Goal: Book appointment/travel/reservation

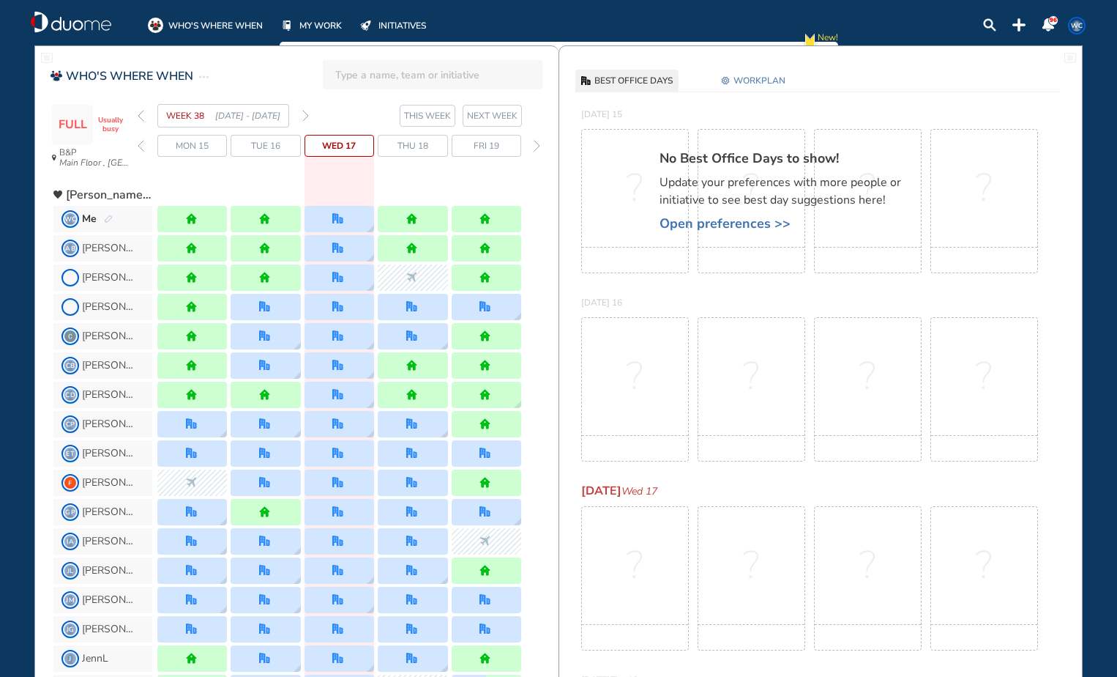
click at [139, 116] on img "back week" at bounding box center [141, 116] width 7 height 12
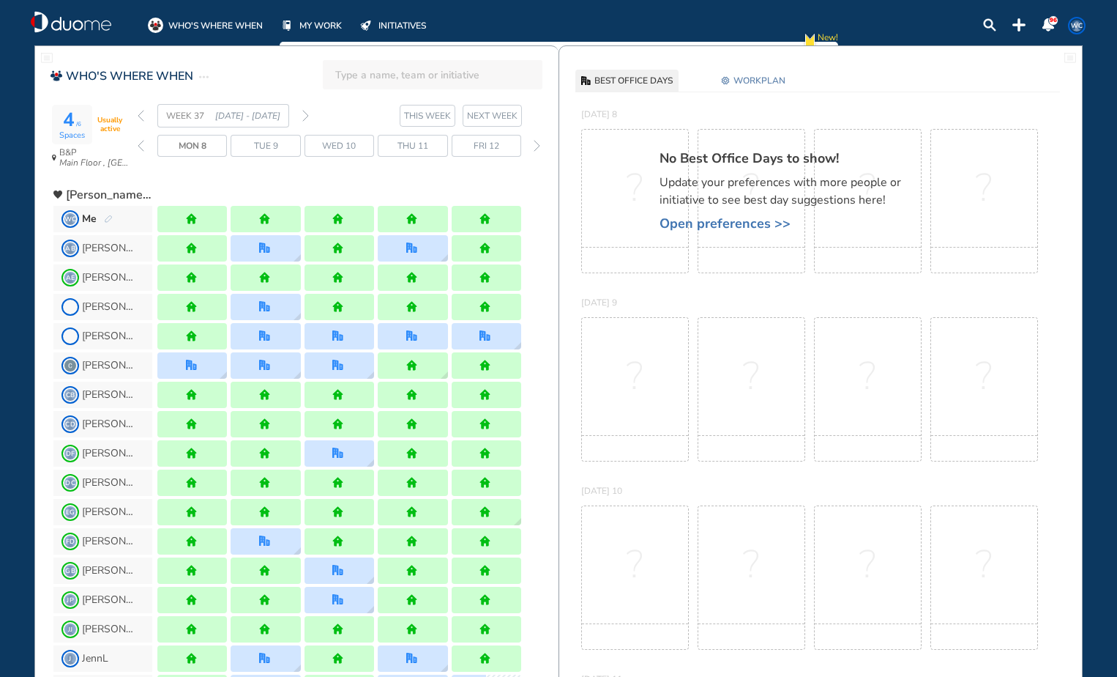
click at [139, 116] on img "back week" at bounding box center [141, 116] width 7 height 12
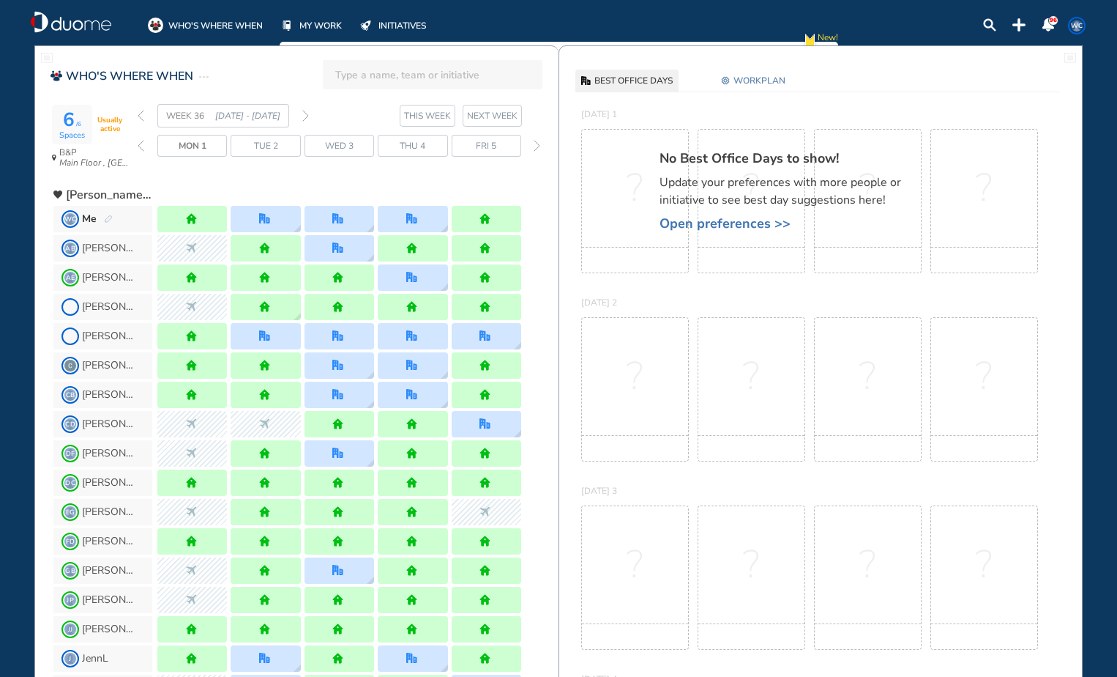
click at [304, 118] on img "forward week" at bounding box center [305, 116] width 7 height 12
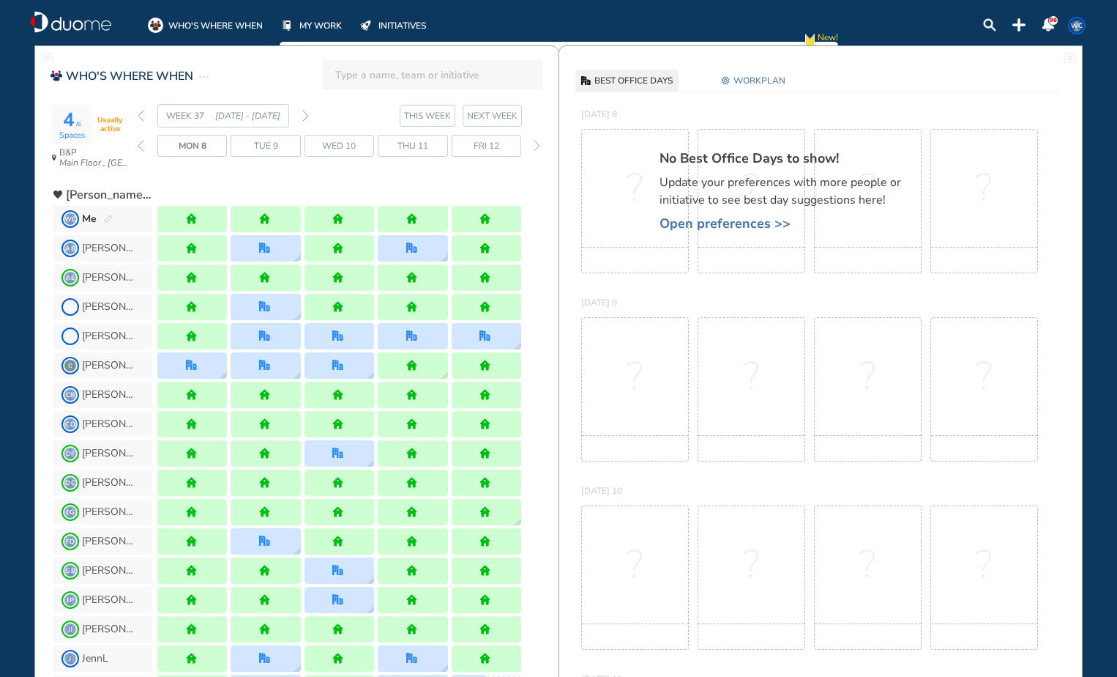
click at [304, 118] on img "forward week" at bounding box center [305, 116] width 7 height 12
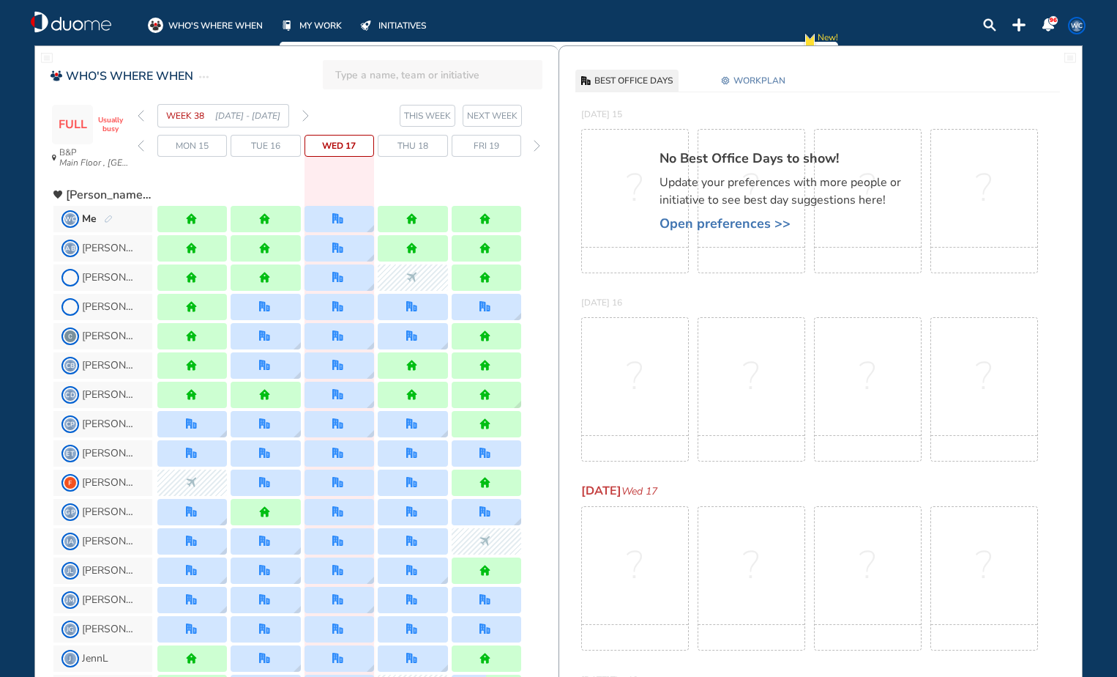
click at [757, 78] on span "WORKPLAN" at bounding box center [760, 80] width 52 height 15
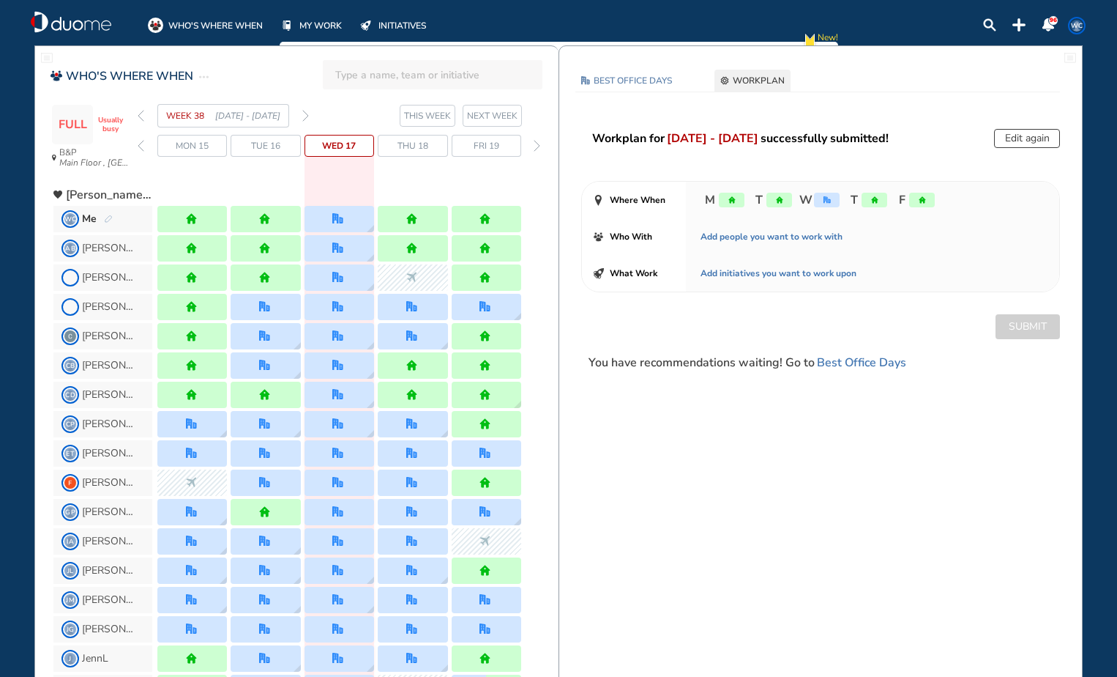
click at [1031, 141] on button "Edit again" at bounding box center [1027, 138] width 66 height 19
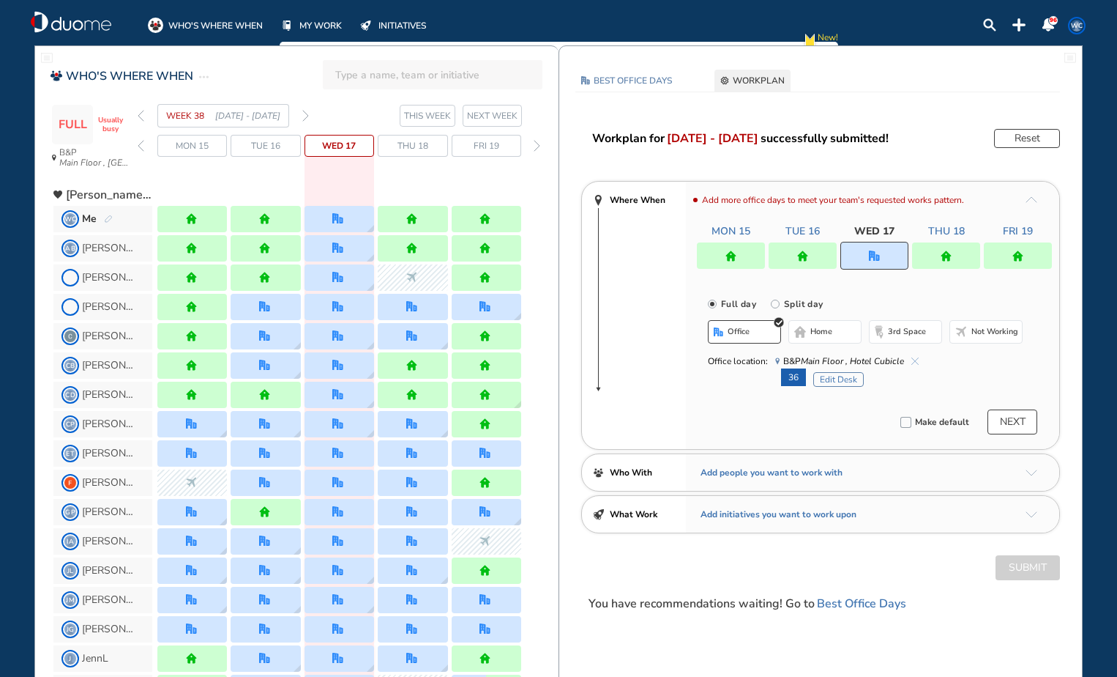
click at [306, 121] on img "forward week" at bounding box center [305, 116] width 7 height 12
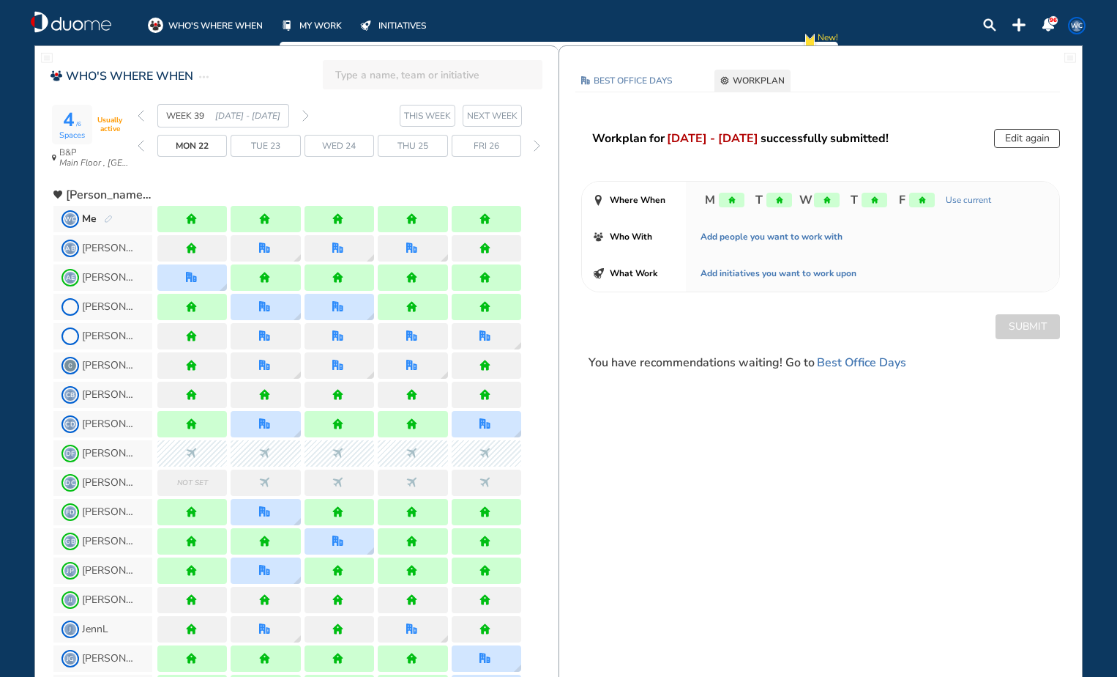
click at [306, 121] on img "forward week" at bounding box center [305, 116] width 7 height 12
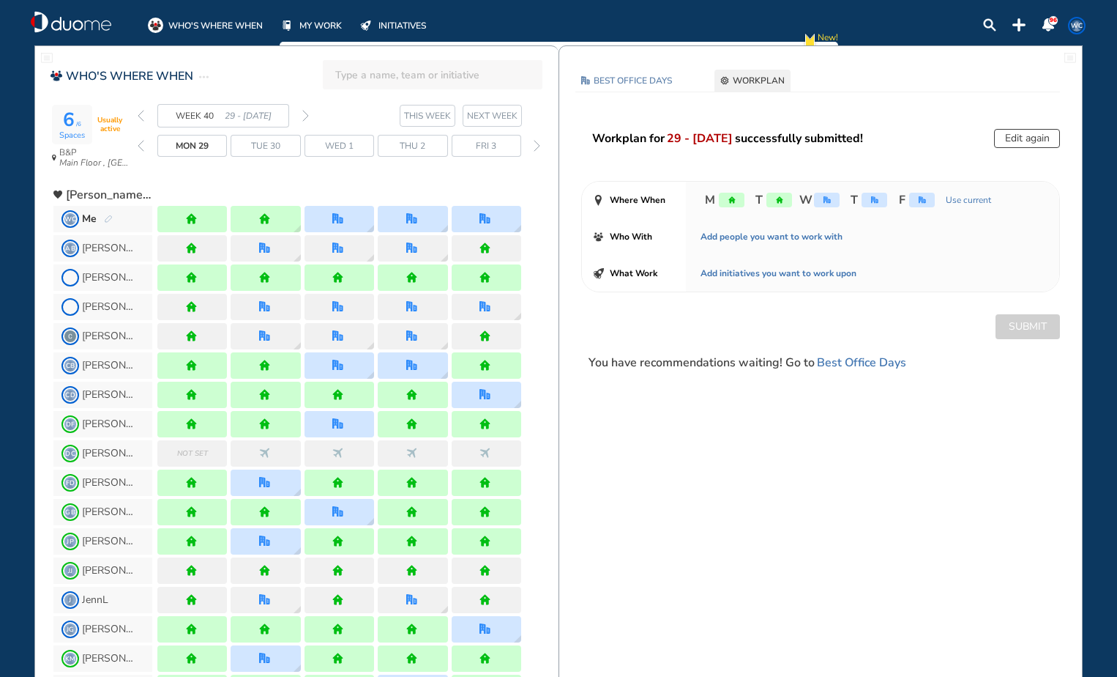
click at [306, 121] on img "forward week" at bounding box center [305, 116] width 7 height 12
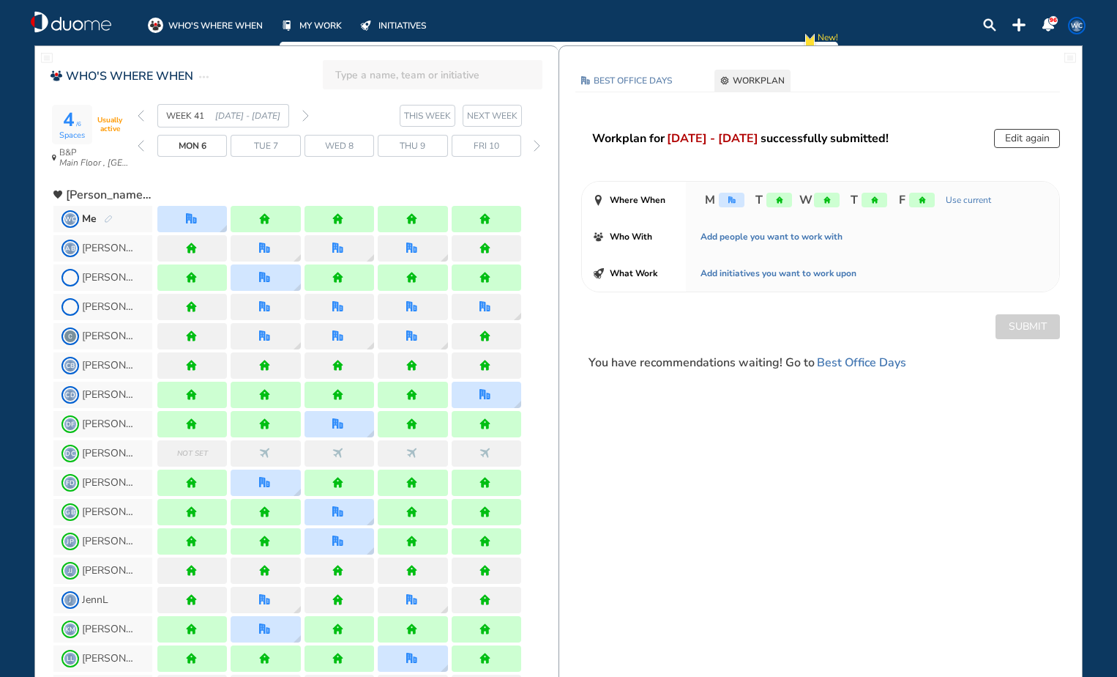
click at [139, 116] on img "back week" at bounding box center [141, 116] width 7 height 12
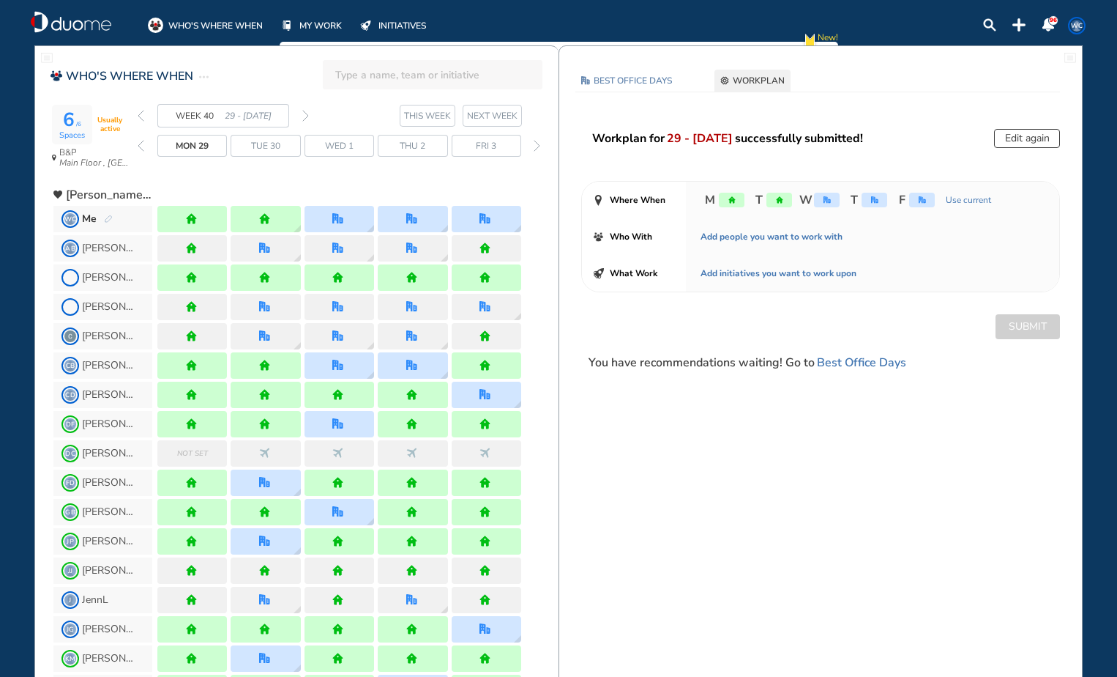
click at [299, 115] on div "WEEK 40 29 - [DATE]" at bounding box center [223, 115] width 171 height 23
click at [308, 115] on img "forward week" at bounding box center [305, 116] width 7 height 12
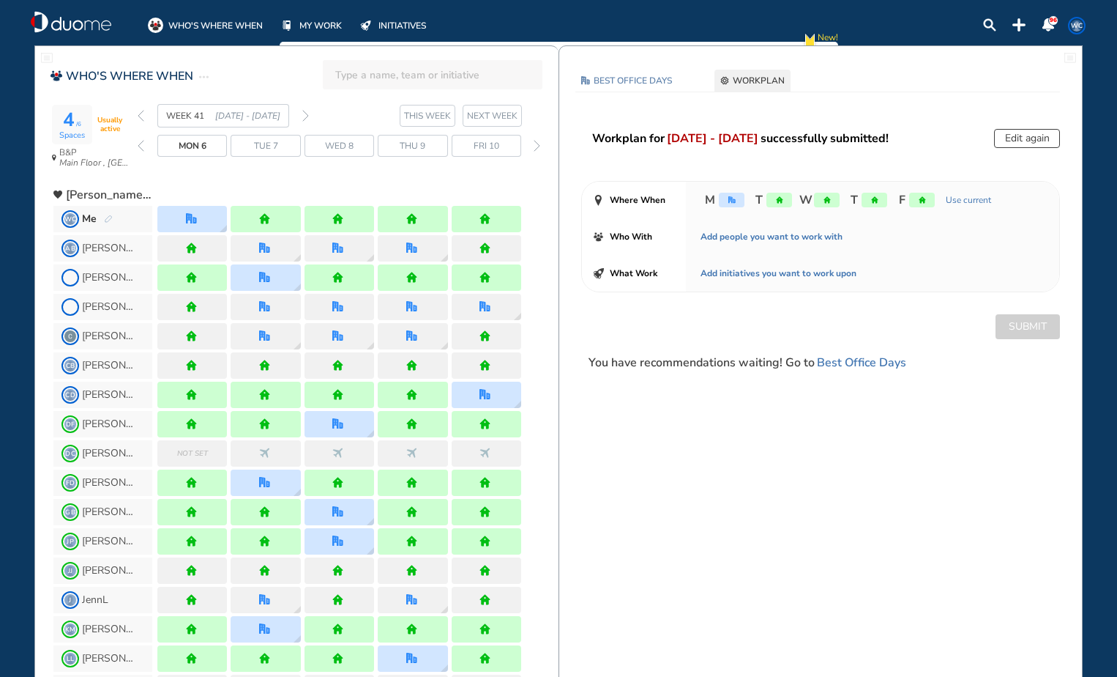
click at [140, 116] on img "back week" at bounding box center [141, 116] width 7 height 12
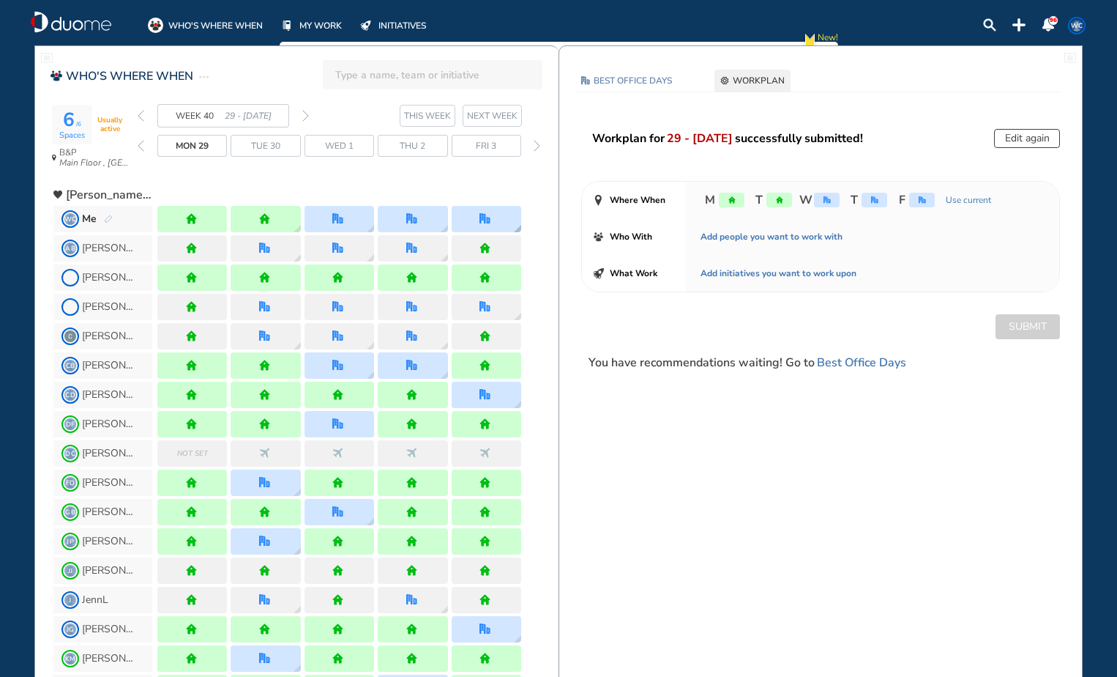
click at [483, 220] on img "office" at bounding box center [485, 218] width 11 height 11
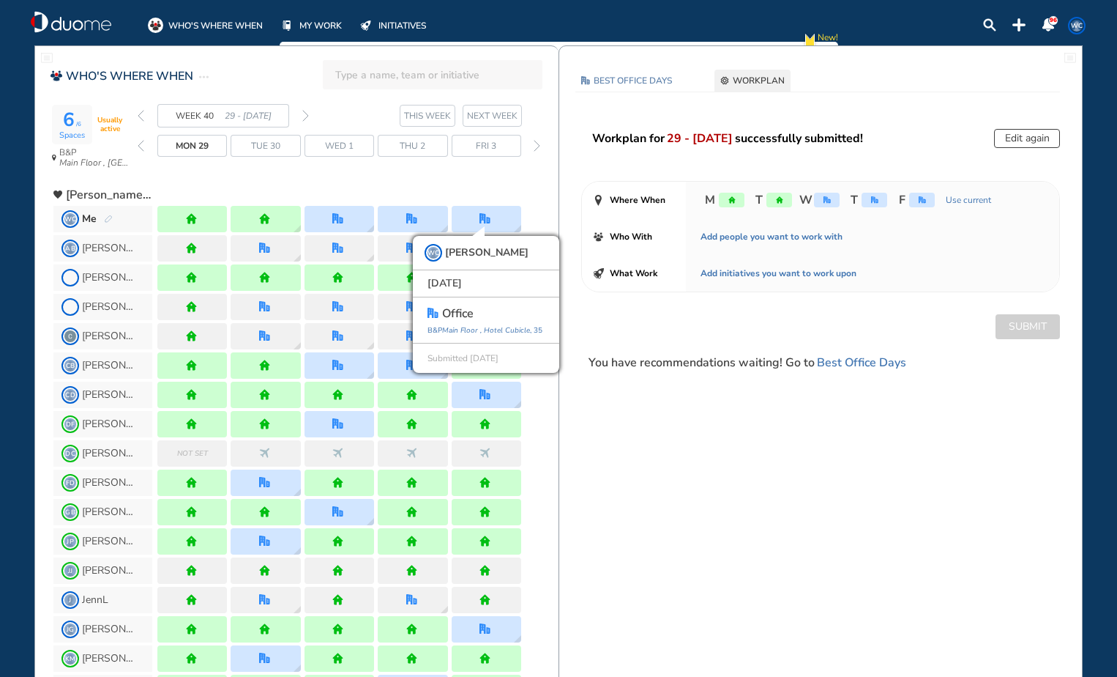
click at [913, 204] on div "office" at bounding box center [922, 200] width 26 height 15
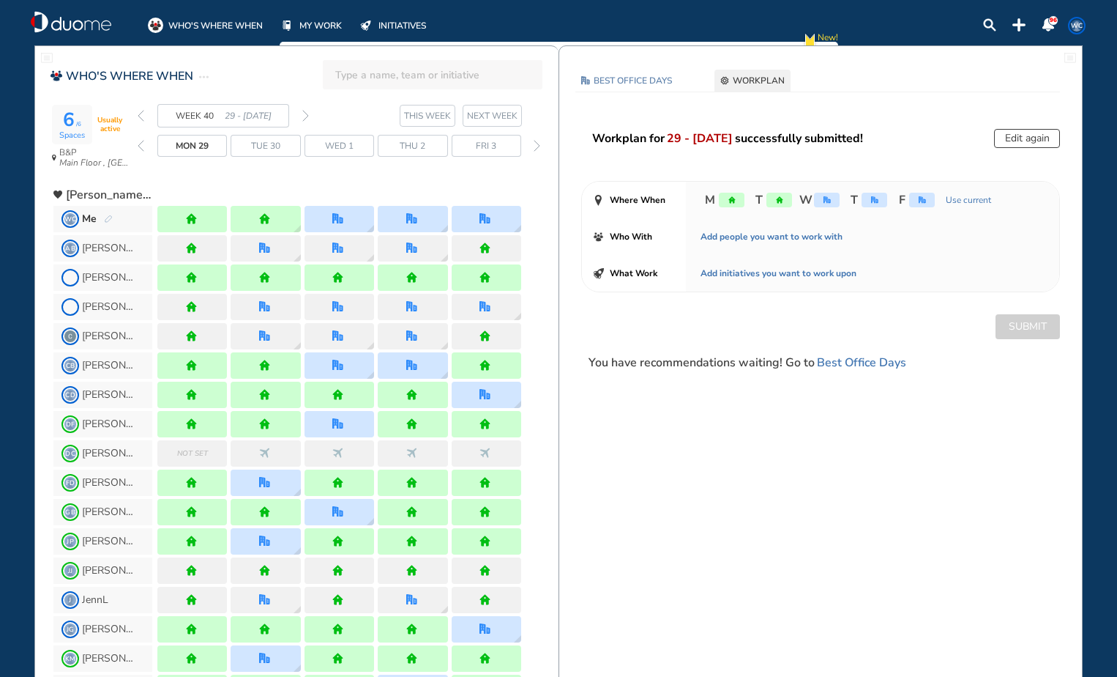
click at [1038, 141] on button "Edit again" at bounding box center [1027, 138] width 66 height 19
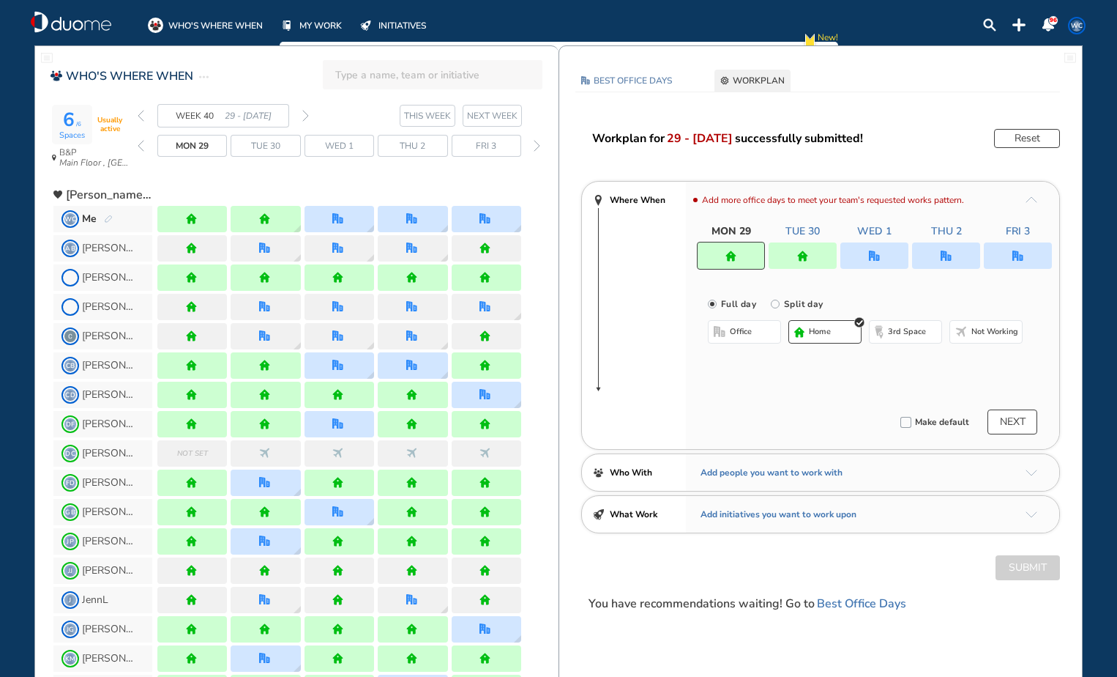
click at [1015, 253] on img "office" at bounding box center [1018, 255] width 11 height 11
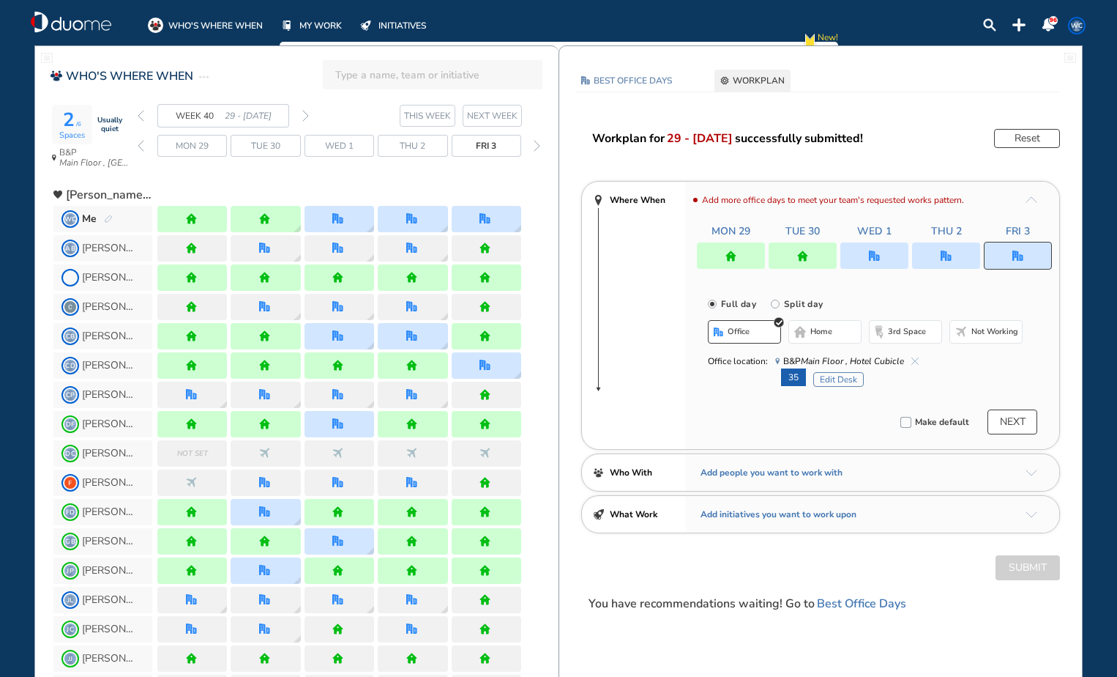
click at [843, 332] on button "home" at bounding box center [825, 331] width 73 height 23
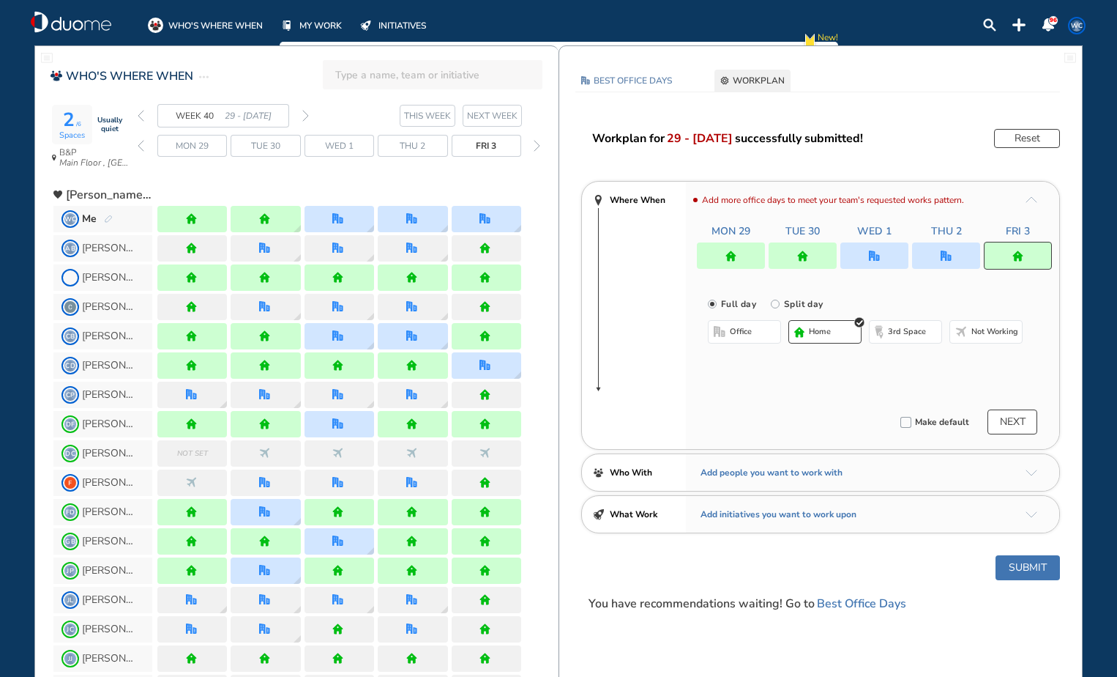
click at [1013, 567] on button "Submit" at bounding box center [1028, 567] width 64 height 25
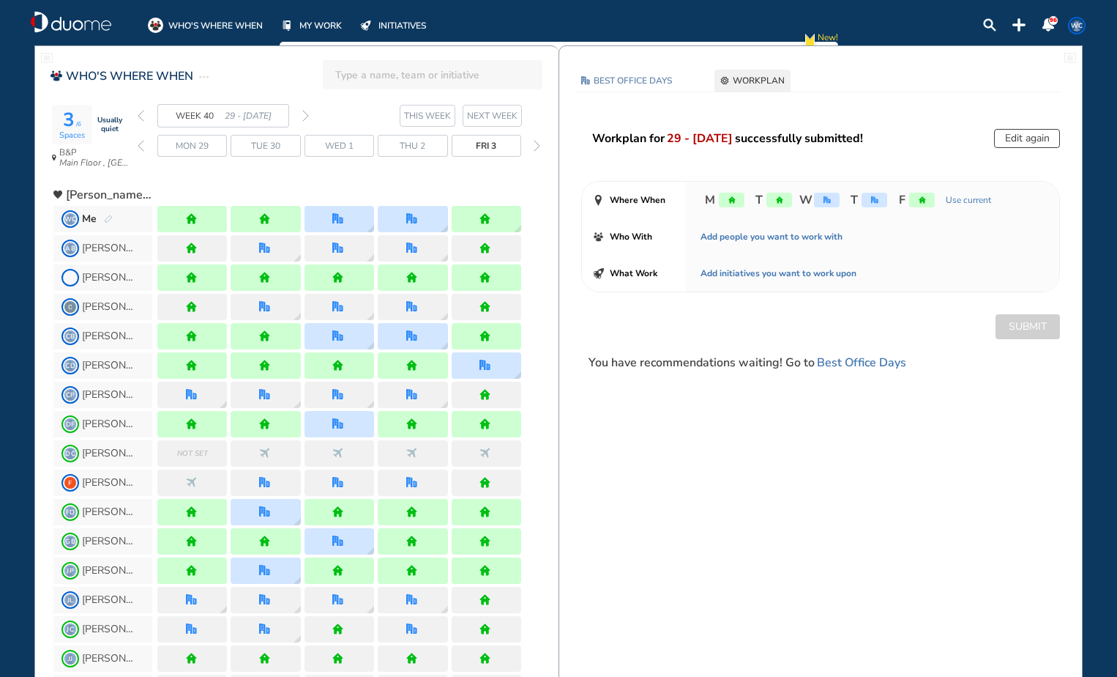
click at [531, 146] on div "forward day" at bounding box center [537, 146] width 14 height 22
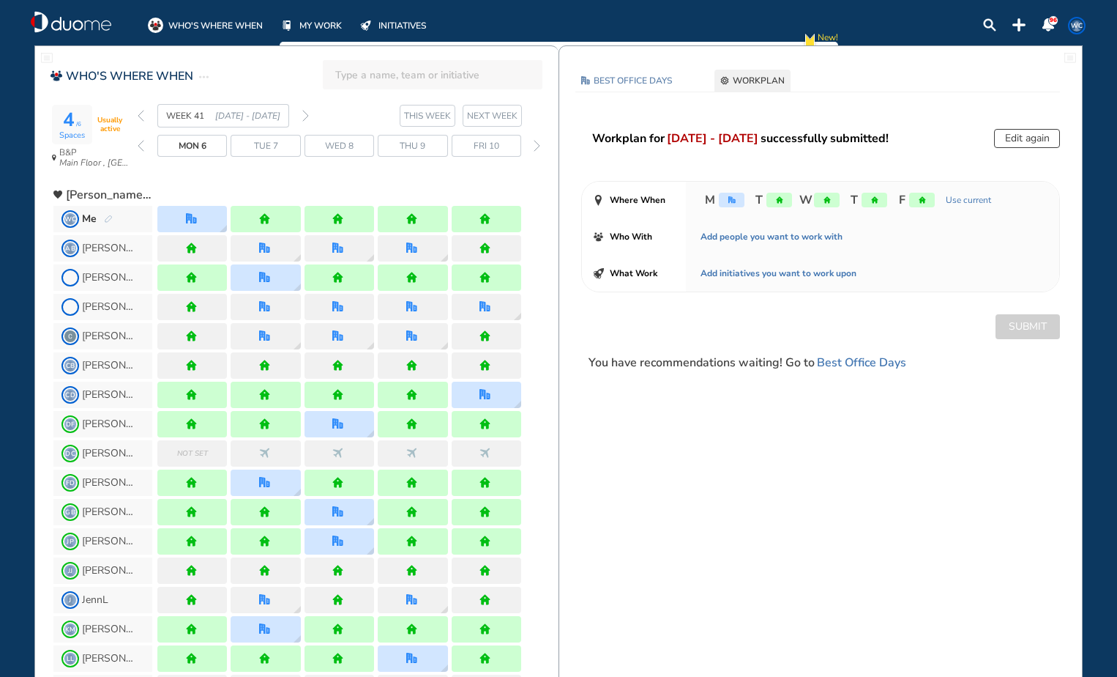
click at [1020, 139] on button "Edit again" at bounding box center [1027, 138] width 66 height 19
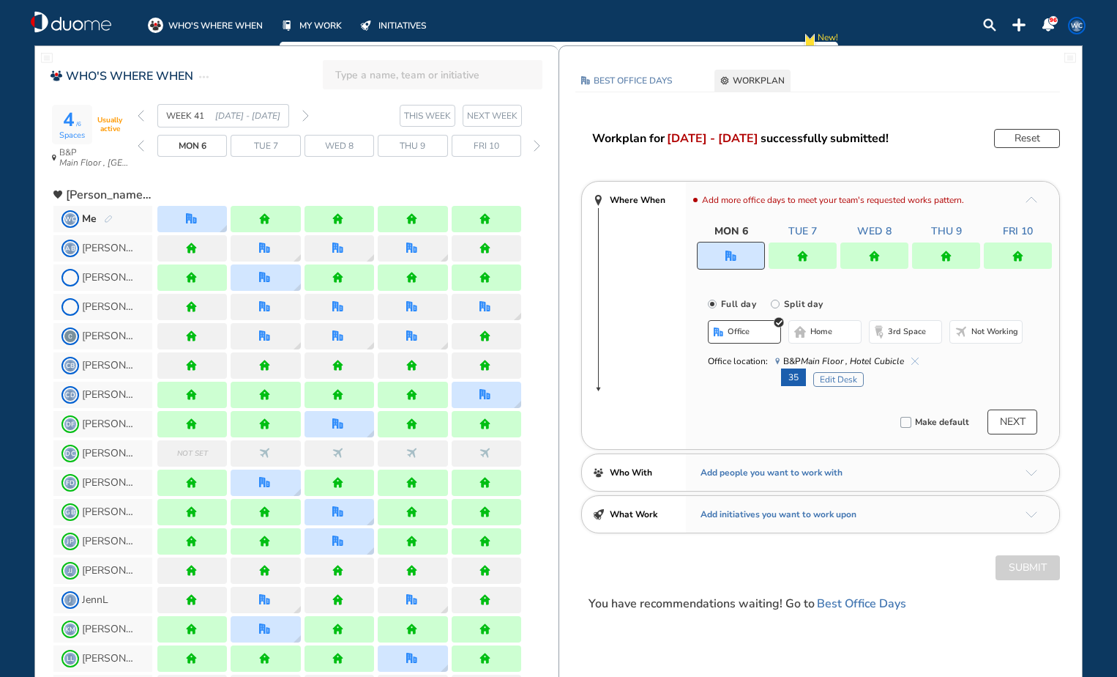
click at [840, 380] on button "Edit Desk" at bounding box center [839, 379] width 51 height 15
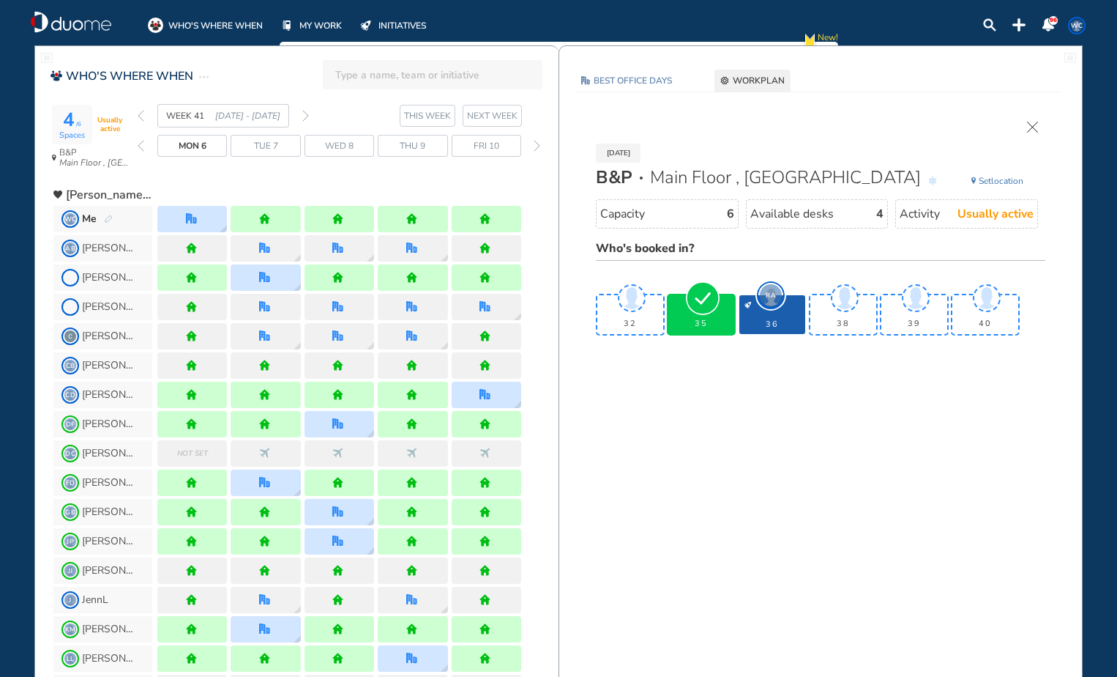
click at [1030, 127] on img "cross-thin" at bounding box center [1032, 127] width 11 height 11
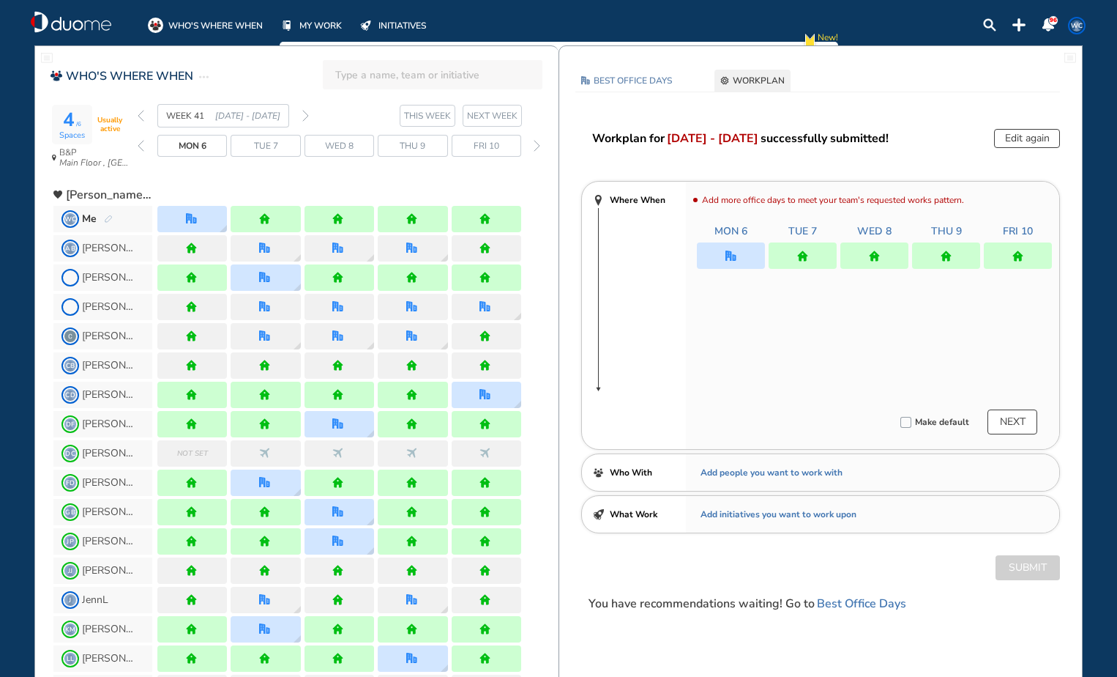
click at [537, 149] on img "forward day" at bounding box center [537, 146] width 7 height 12
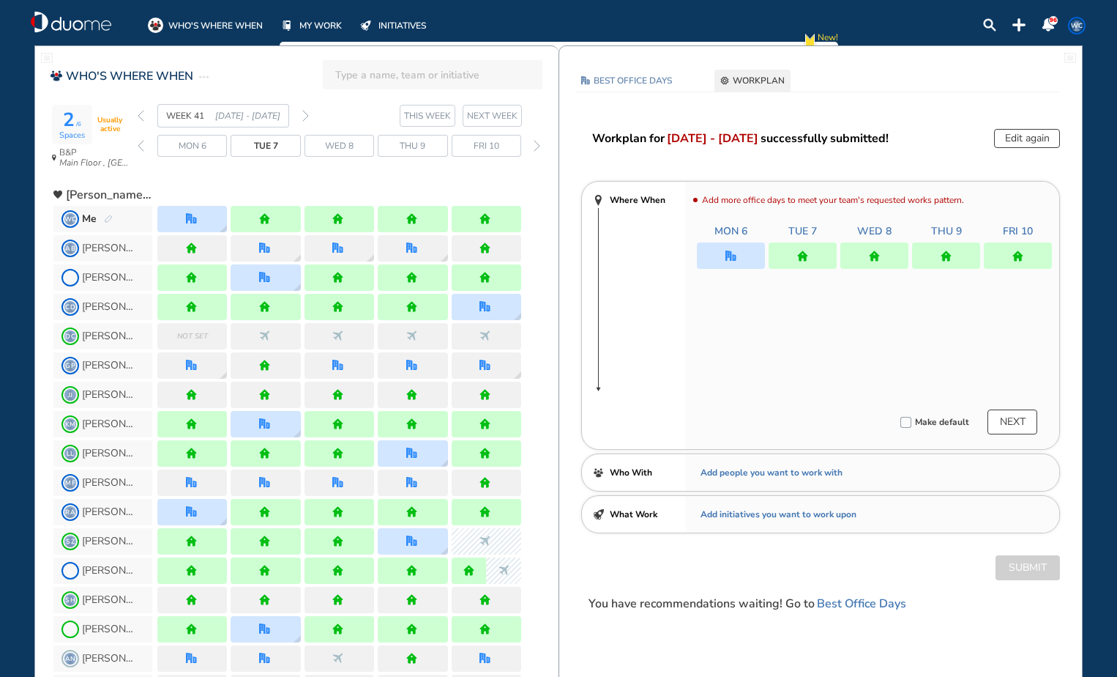
click at [305, 115] on img "forward week" at bounding box center [305, 116] width 7 height 12
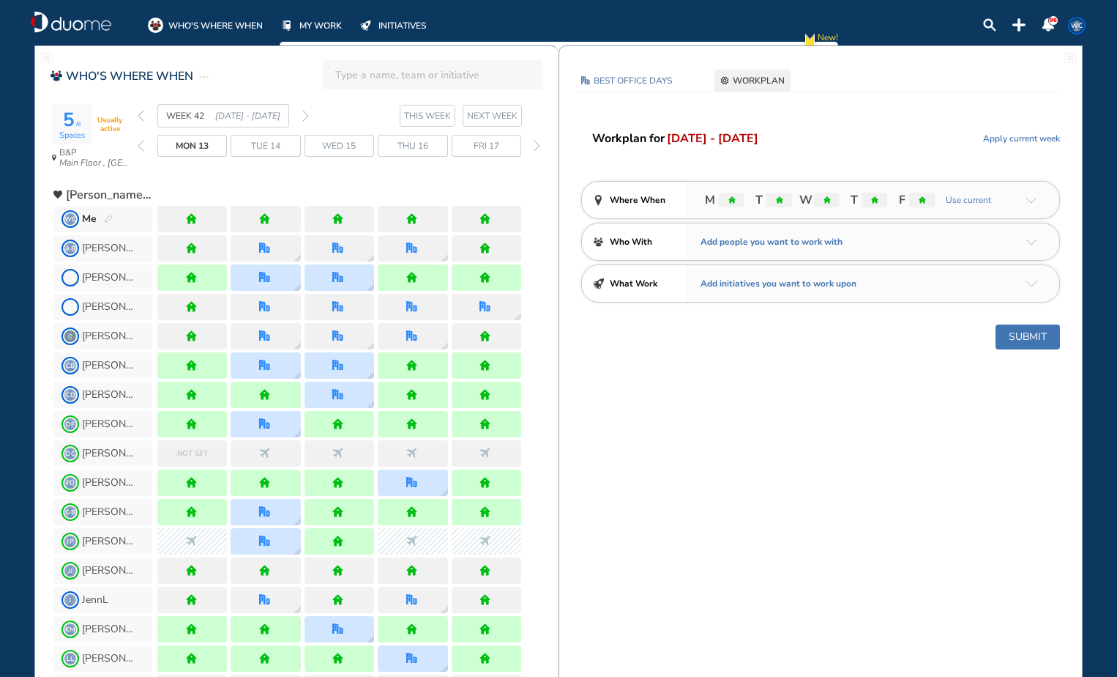
click at [305, 115] on img "forward week" at bounding box center [305, 116] width 7 height 12
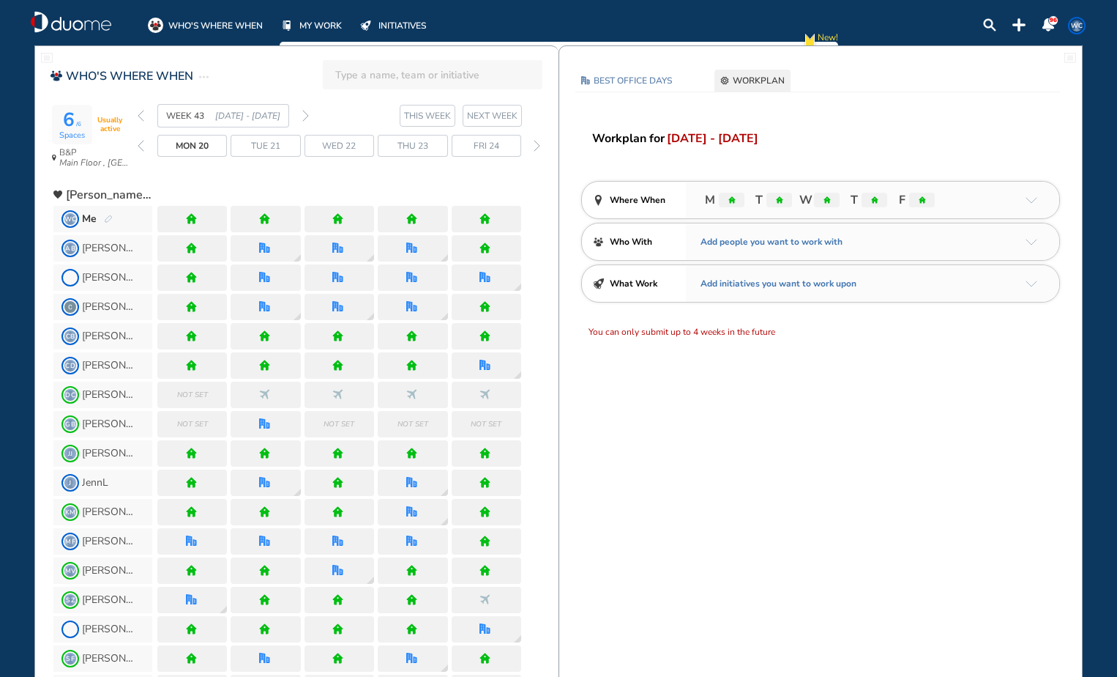
click at [140, 110] on img "back week" at bounding box center [141, 116] width 7 height 12
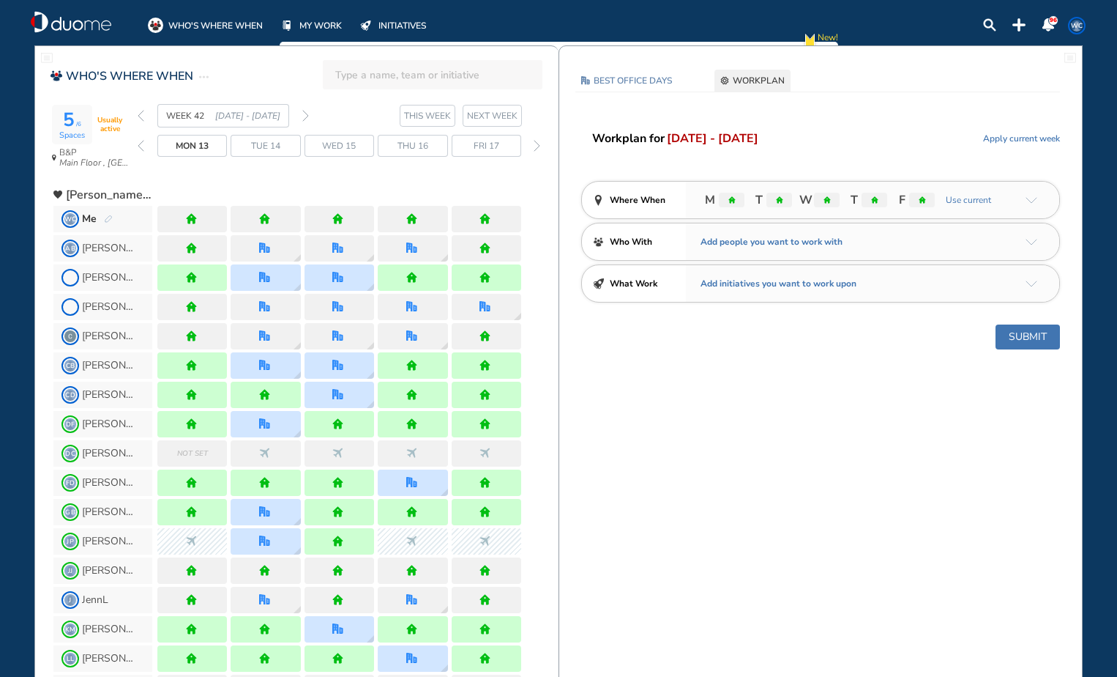
click at [1013, 138] on span "Apply current week" at bounding box center [1021, 138] width 77 height 15
click at [1020, 332] on button "Submit" at bounding box center [1028, 336] width 64 height 25
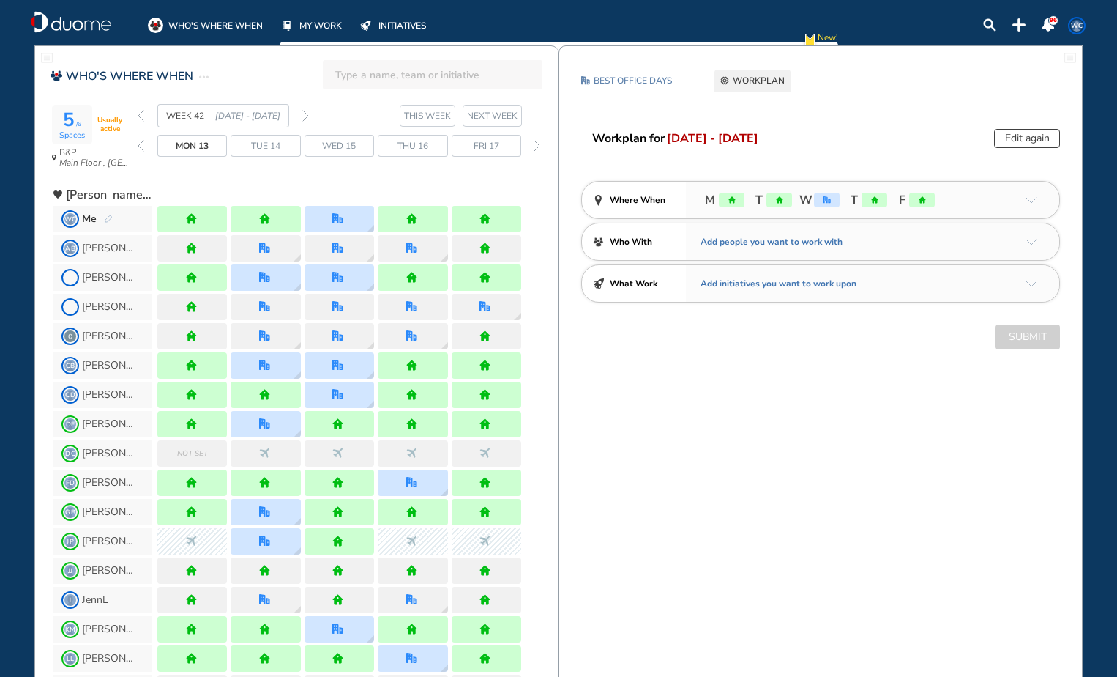
click at [1024, 136] on div "Edit again" at bounding box center [1027, 138] width 66 height 19
click at [1022, 141] on div "Edit again" at bounding box center [1027, 138] width 66 height 19
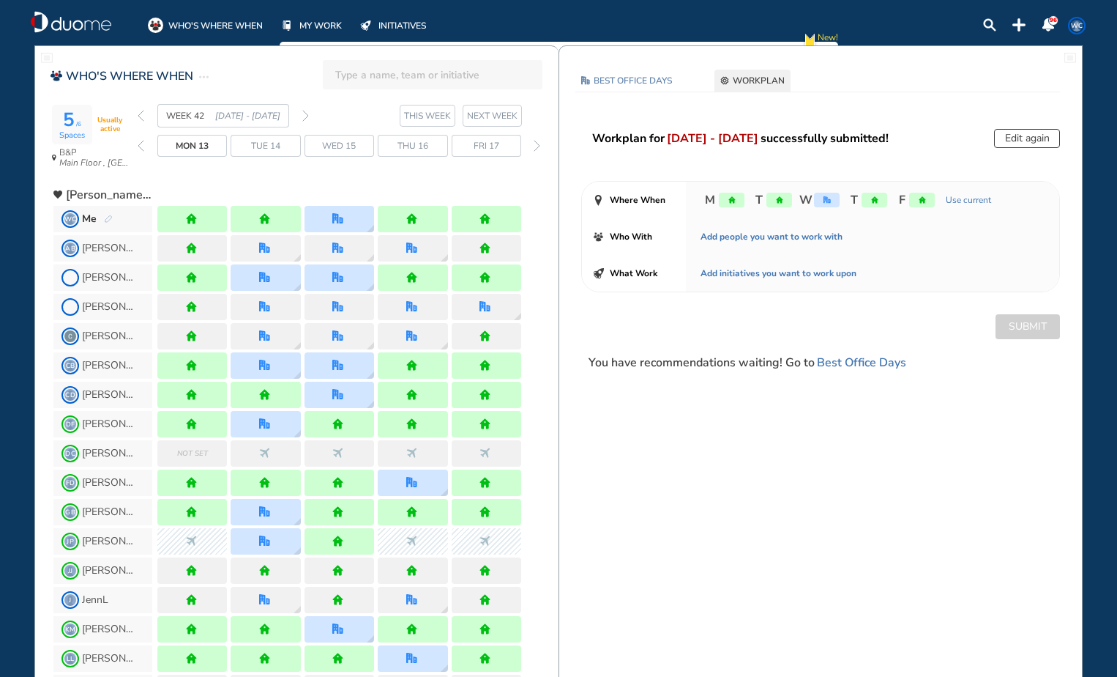
click at [1011, 139] on button "Edit again" at bounding box center [1027, 138] width 66 height 19
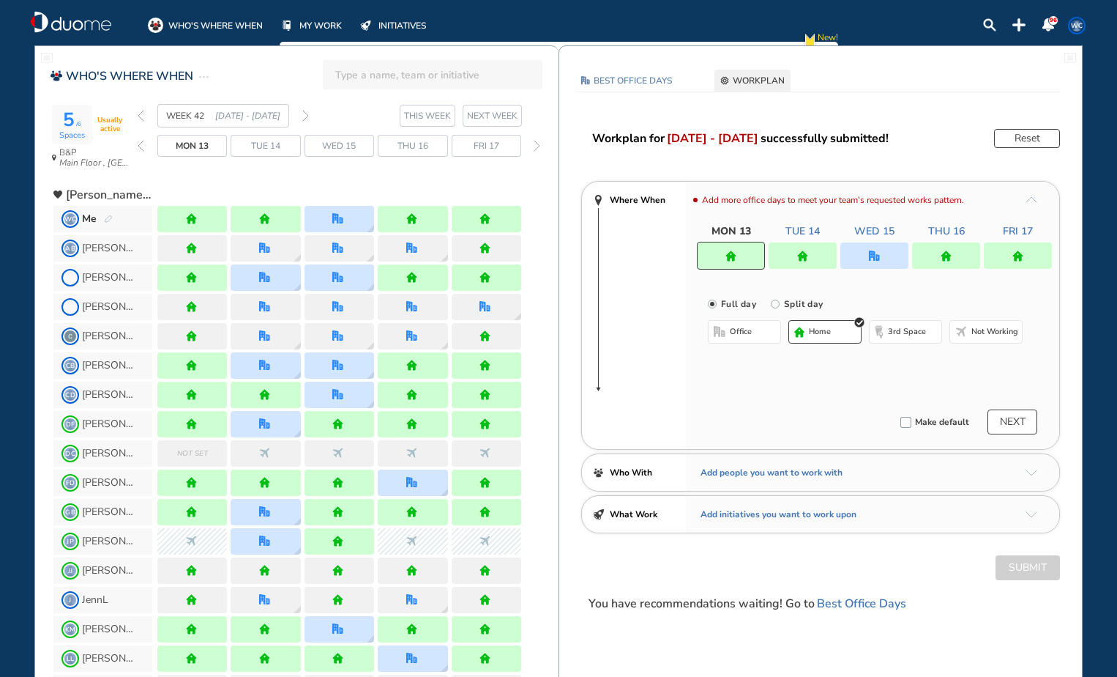
click at [888, 261] on div at bounding box center [875, 255] width 68 height 26
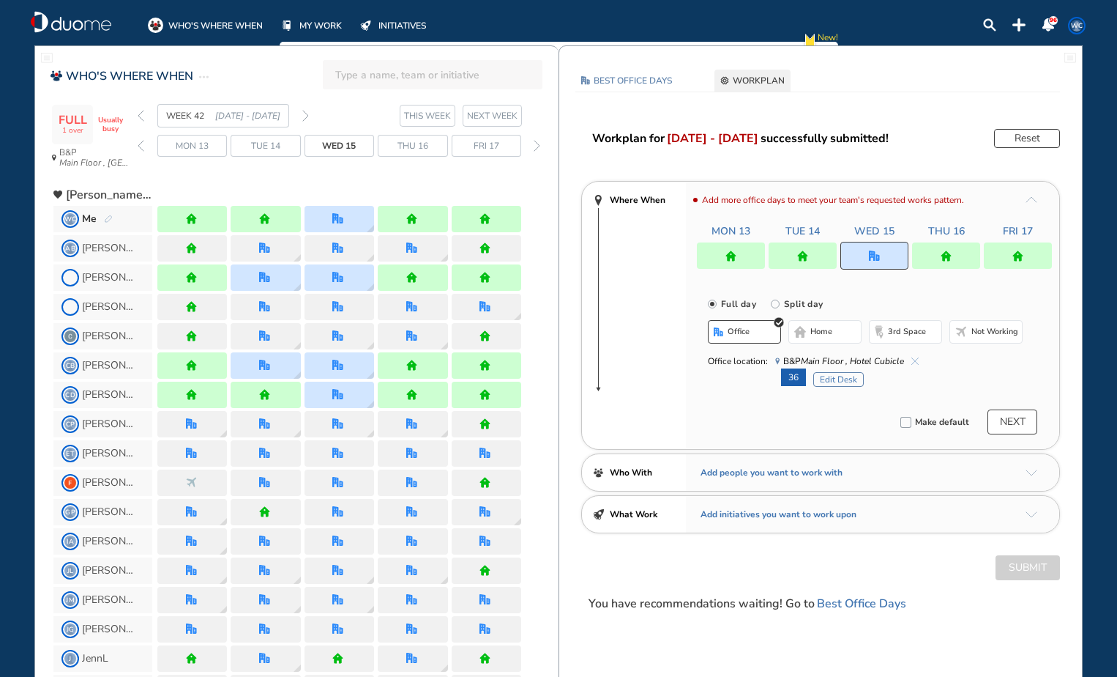
click at [836, 377] on button "Edit Desk" at bounding box center [839, 379] width 51 height 15
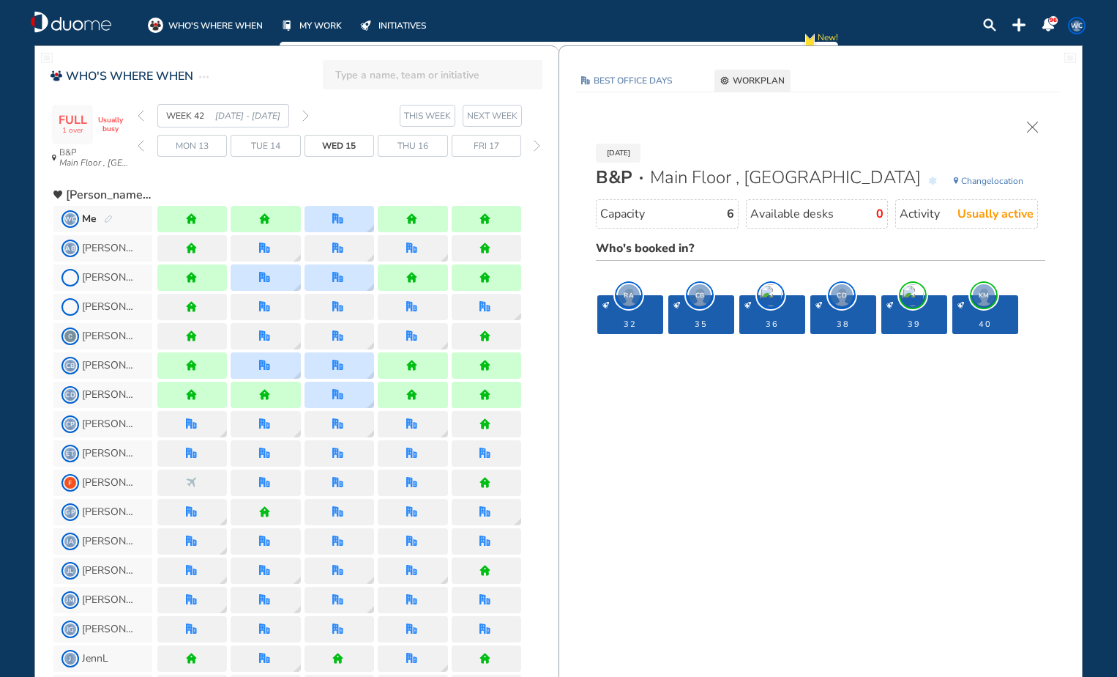
click at [1010, 182] on span "Change location" at bounding box center [992, 181] width 62 height 15
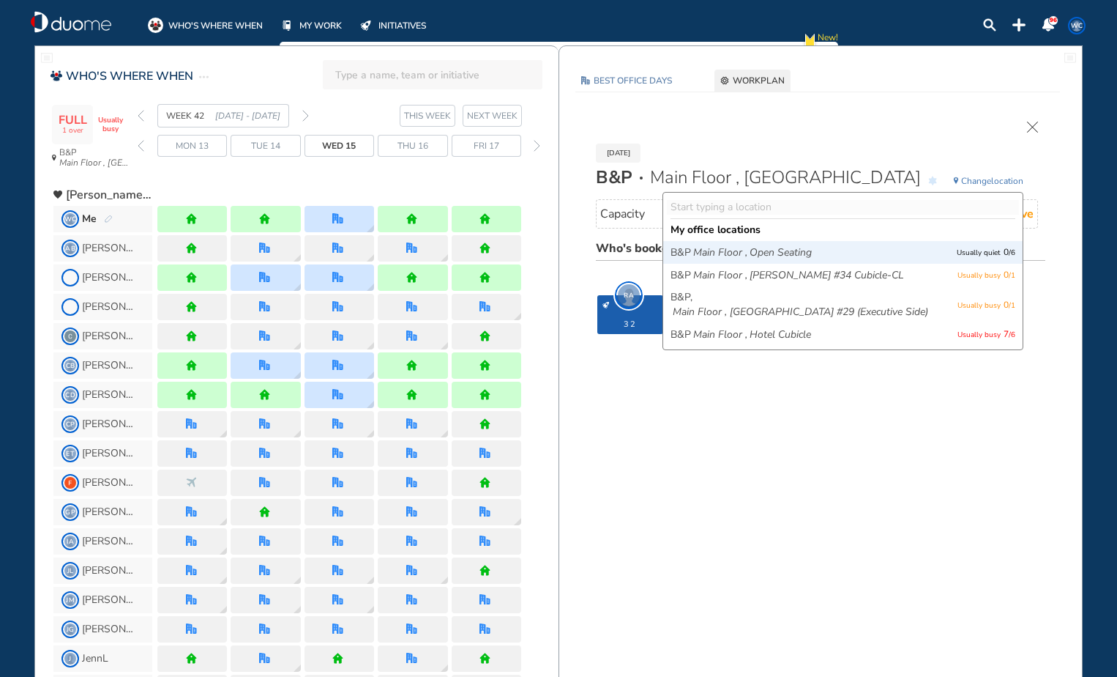
click at [957, 261] on div "B&P Main Floor , Open Seating Usually quiet 0 / 6" at bounding box center [843, 252] width 360 height 23
click at [933, 256] on span "B&P Main Floor , Open Seating" at bounding box center [803, 252] width 264 height 15
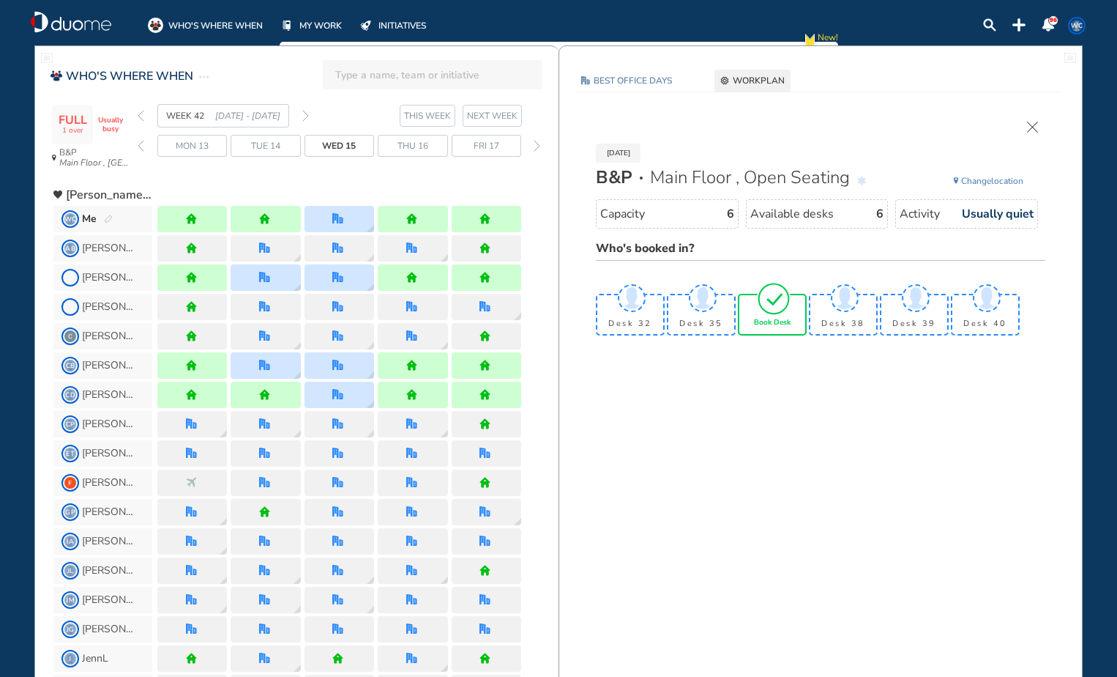
click at [779, 325] on span "Book Desk" at bounding box center [772, 323] width 37 height 9
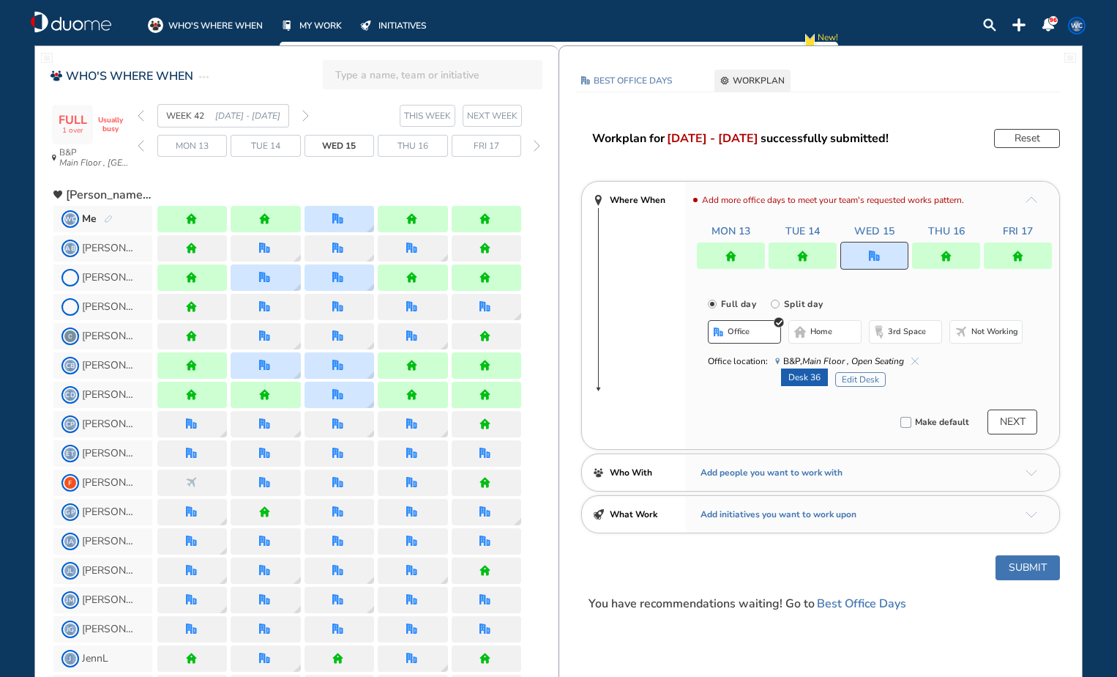
click at [1024, 566] on button "Submit" at bounding box center [1028, 567] width 64 height 25
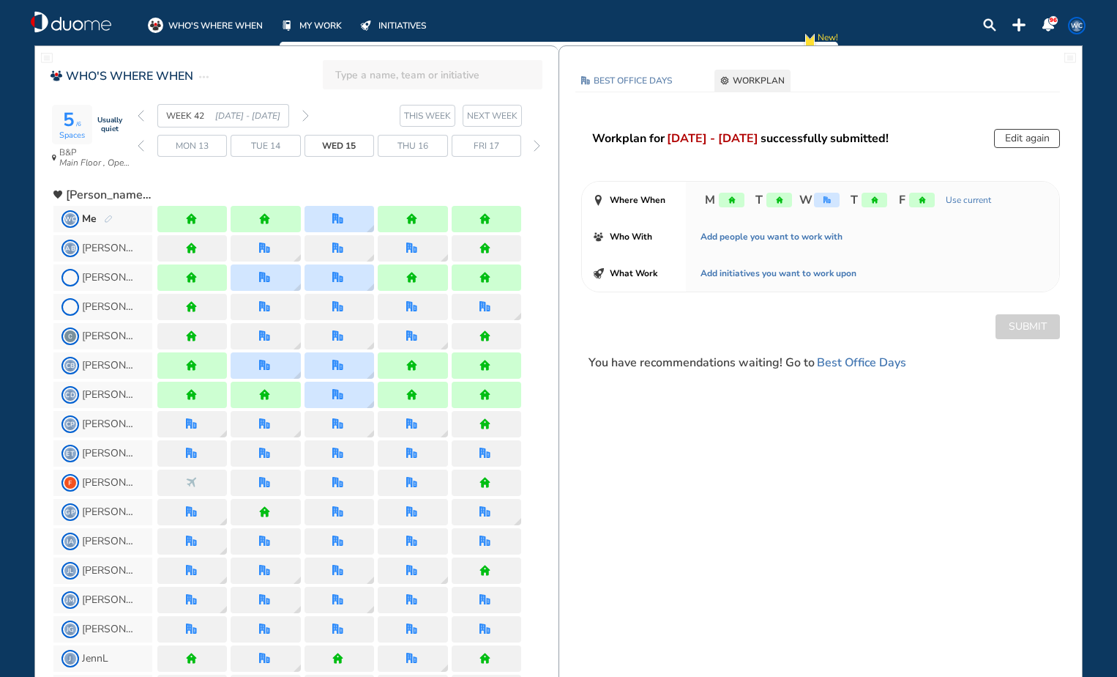
click at [537, 146] on img "forward day" at bounding box center [537, 146] width 7 height 12
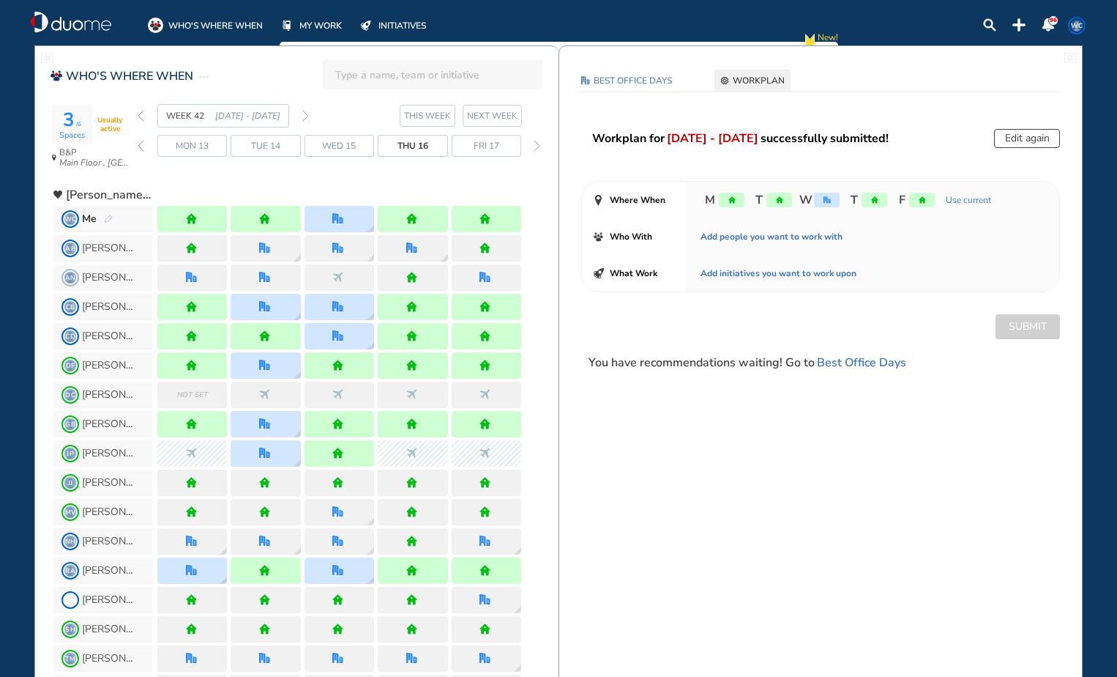
click at [1019, 133] on button "Edit again" at bounding box center [1027, 138] width 66 height 19
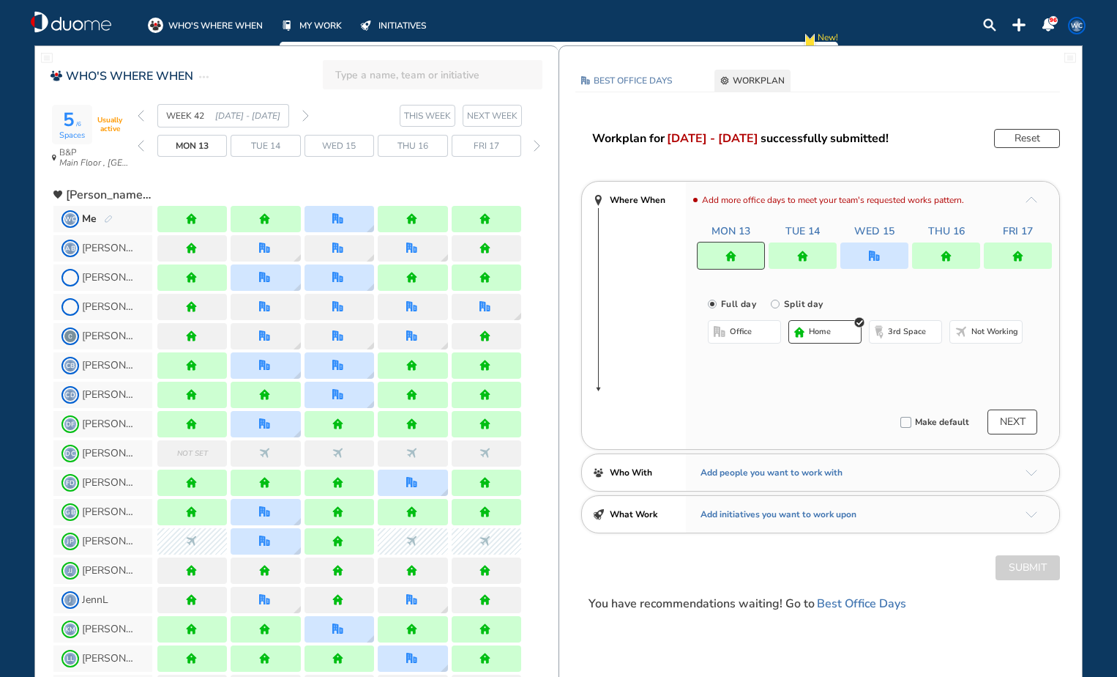
click at [894, 253] on div at bounding box center [875, 255] width 68 height 26
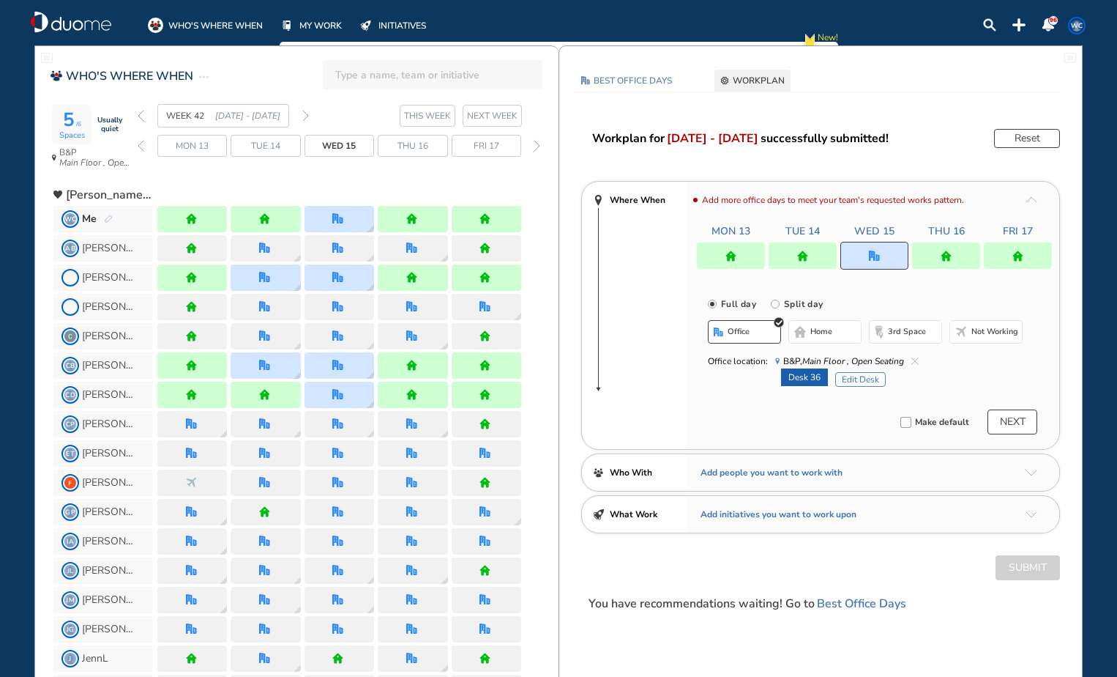
click at [832, 335] on span "home" at bounding box center [822, 332] width 22 height 12
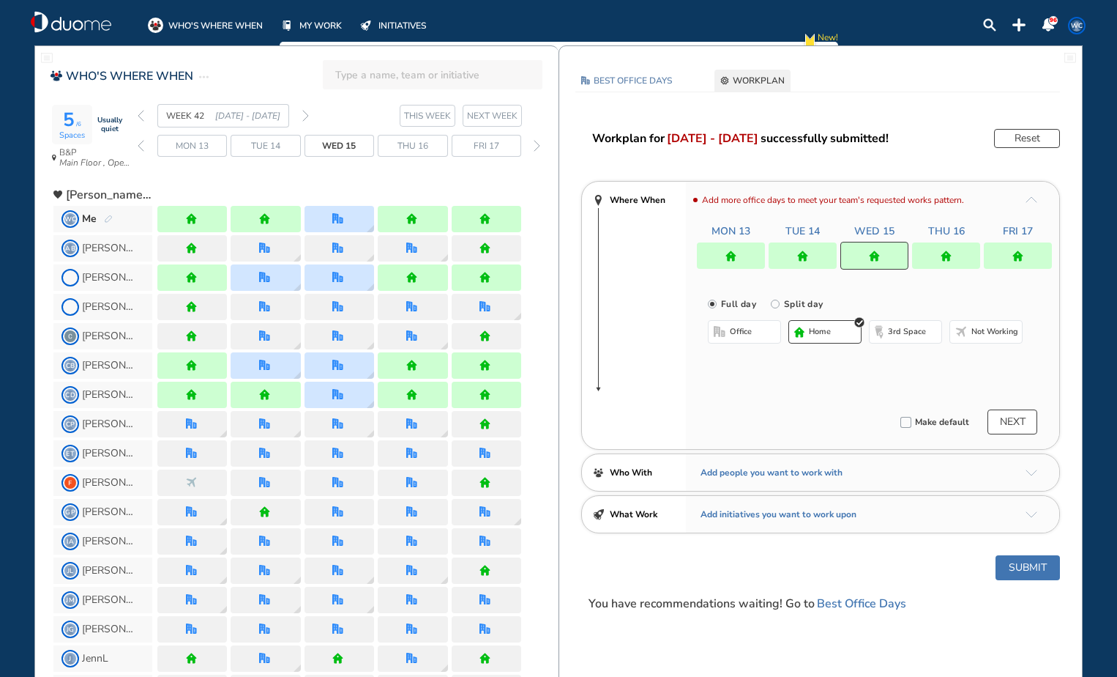
click at [1035, 569] on button "Submit" at bounding box center [1028, 567] width 64 height 25
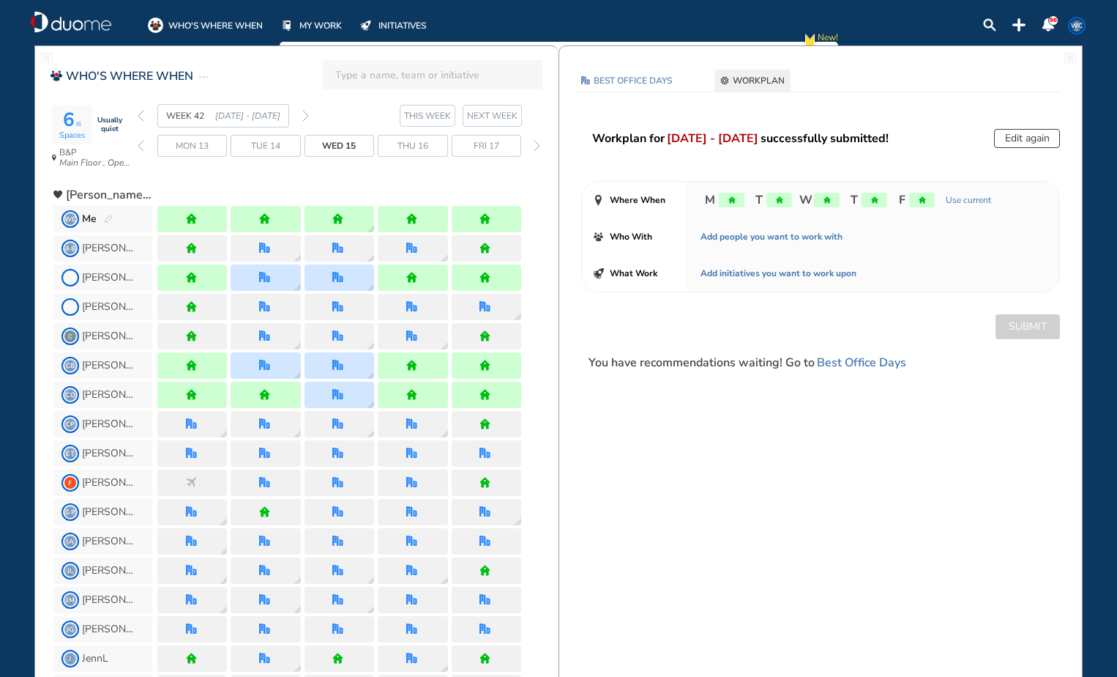
click at [141, 116] on img "back week" at bounding box center [141, 116] width 7 height 12
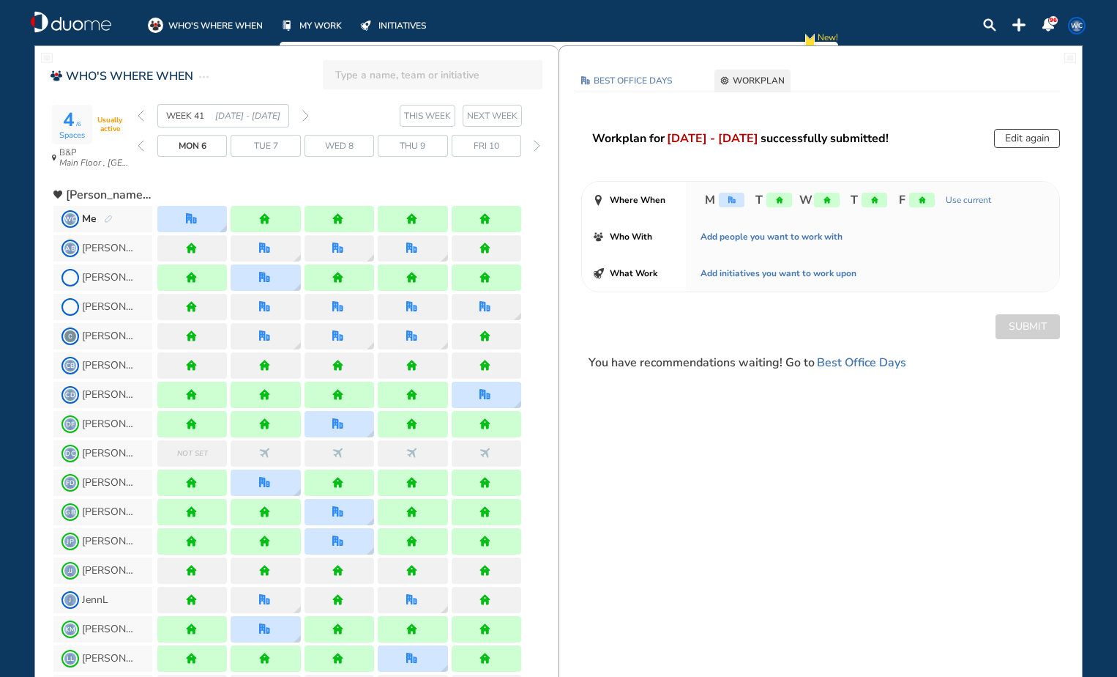
click at [307, 117] on img "forward week" at bounding box center [305, 116] width 7 height 12
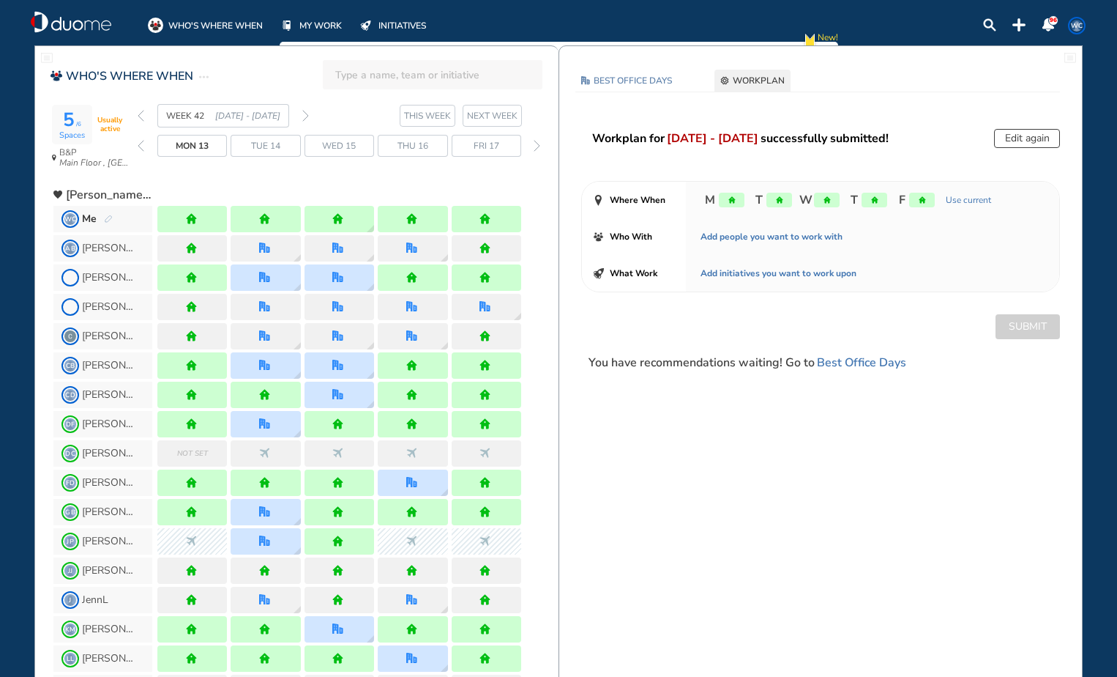
click at [1043, 140] on button "Edit again" at bounding box center [1027, 138] width 66 height 19
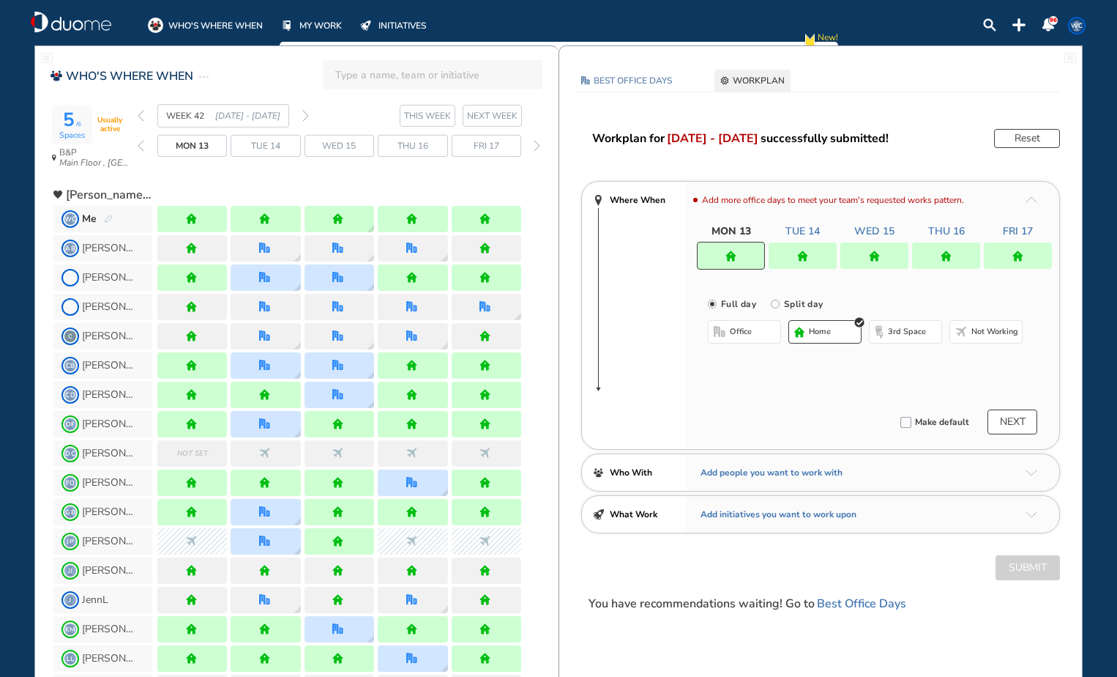
drag, startPoint x: 883, startPoint y: 250, endPoint x: 897, endPoint y: 290, distance: 41.9
click at [884, 250] on div at bounding box center [875, 255] width 68 height 26
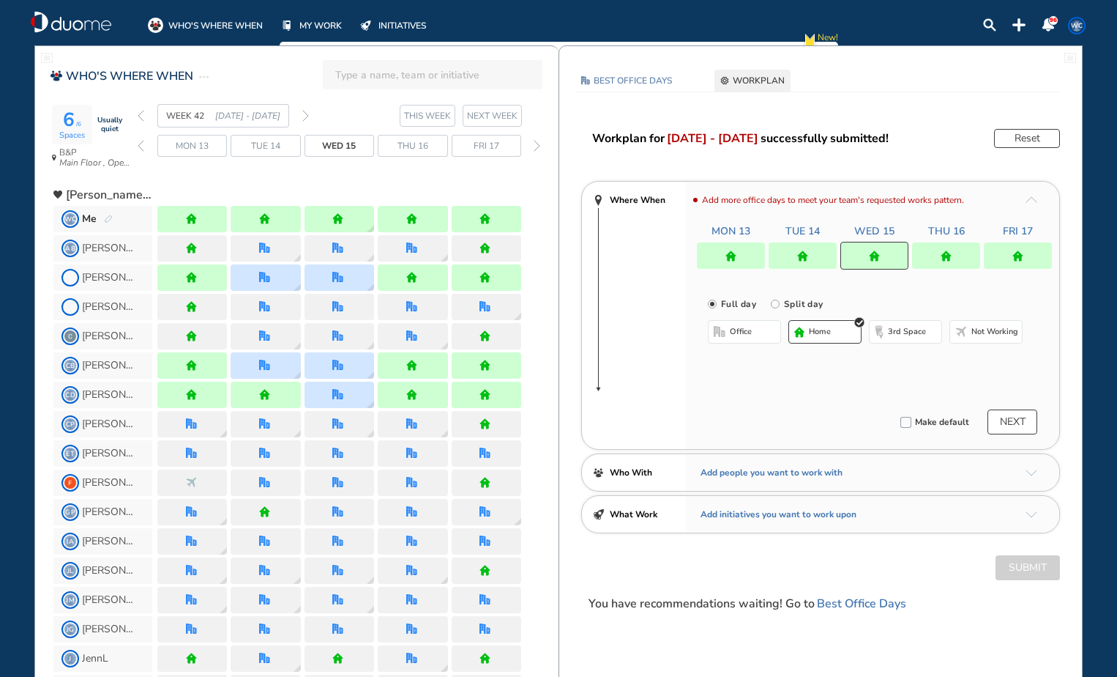
click at [770, 329] on button "office" at bounding box center [744, 331] width 73 height 23
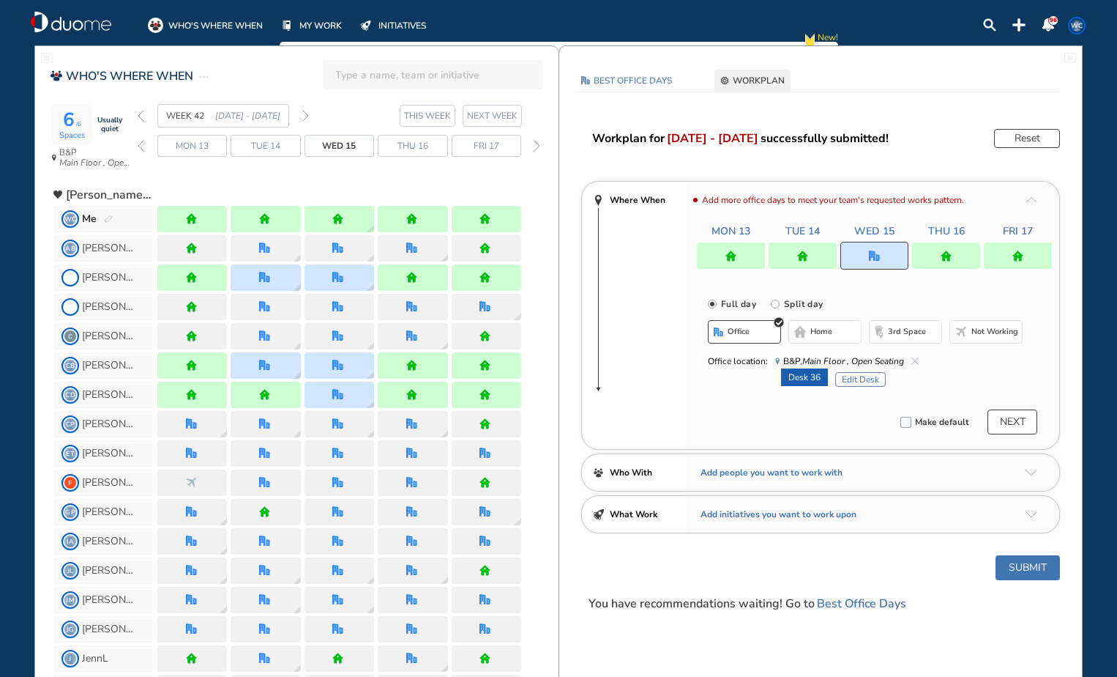
click at [855, 380] on button "Edit Desk" at bounding box center [861, 379] width 51 height 15
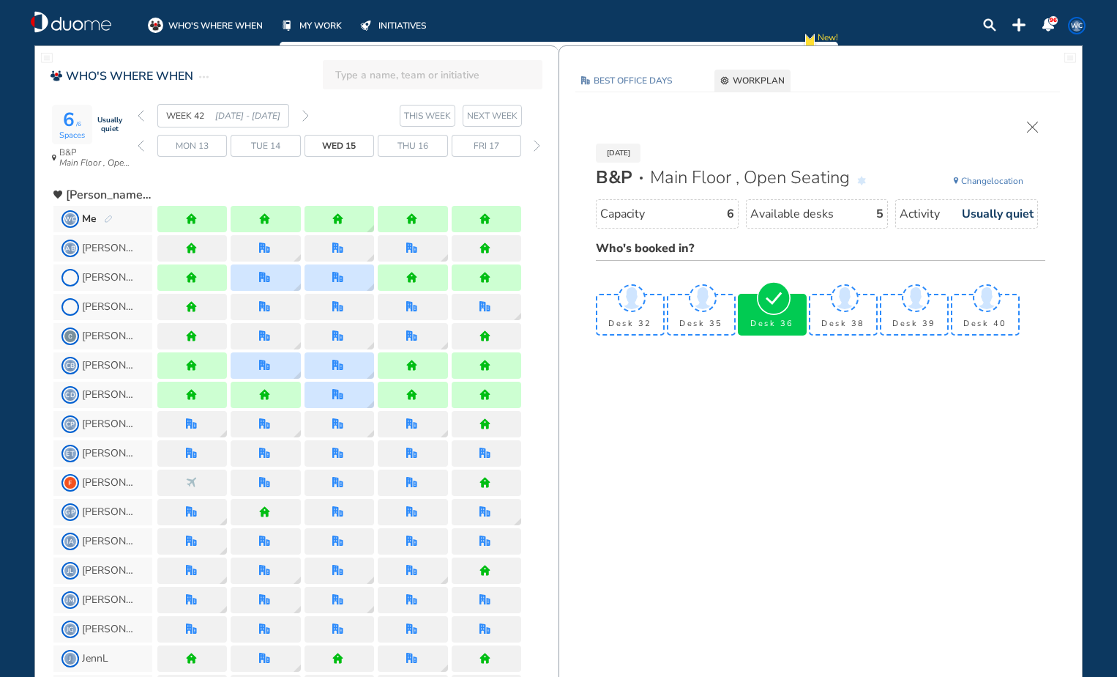
click at [865, 212] on span "Available desks 5" at bounding box center [817, 213] width 143 height 29
drag, startPoint x: 865, startPoint y: 212, endPoint x: 840, endPoint y: 217, distance: 25.3
click at [840, 217] on span "Available desks 5" at bounding box center [817, 213] width 143 height 29
click at [1010, 183] on span "Change location" at bounding box center [992, 181] width 62 height 15
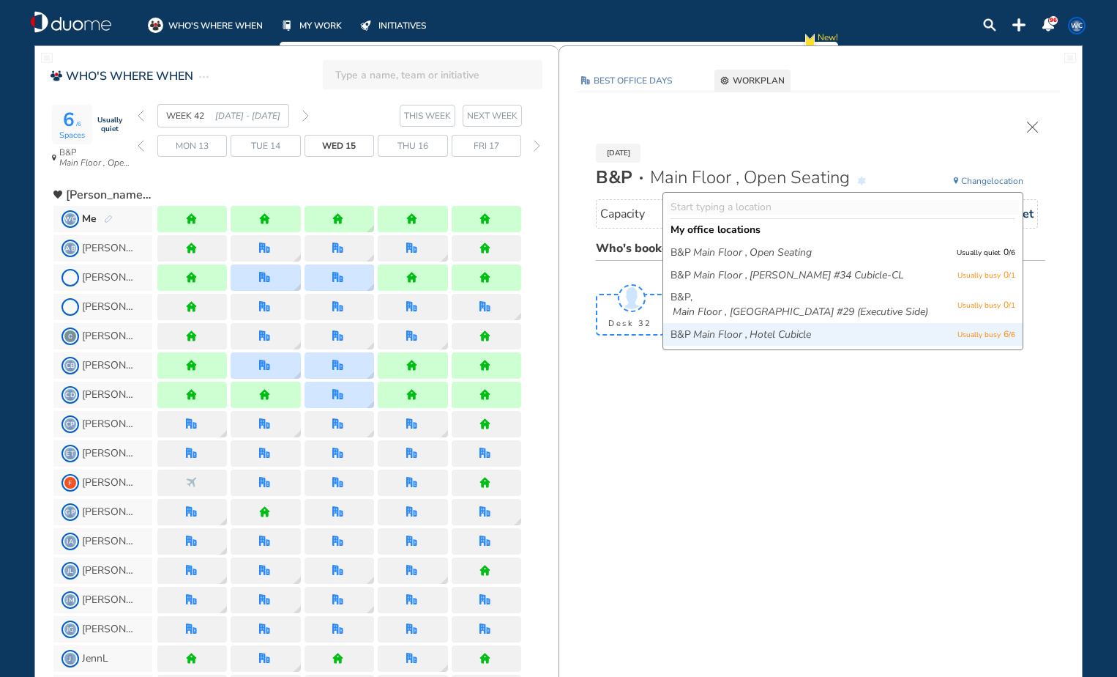
click at [923, 331] on span "B&P Main Floor , Hotel Cubicle" at bounding box center [803, 334] width 264 height 15
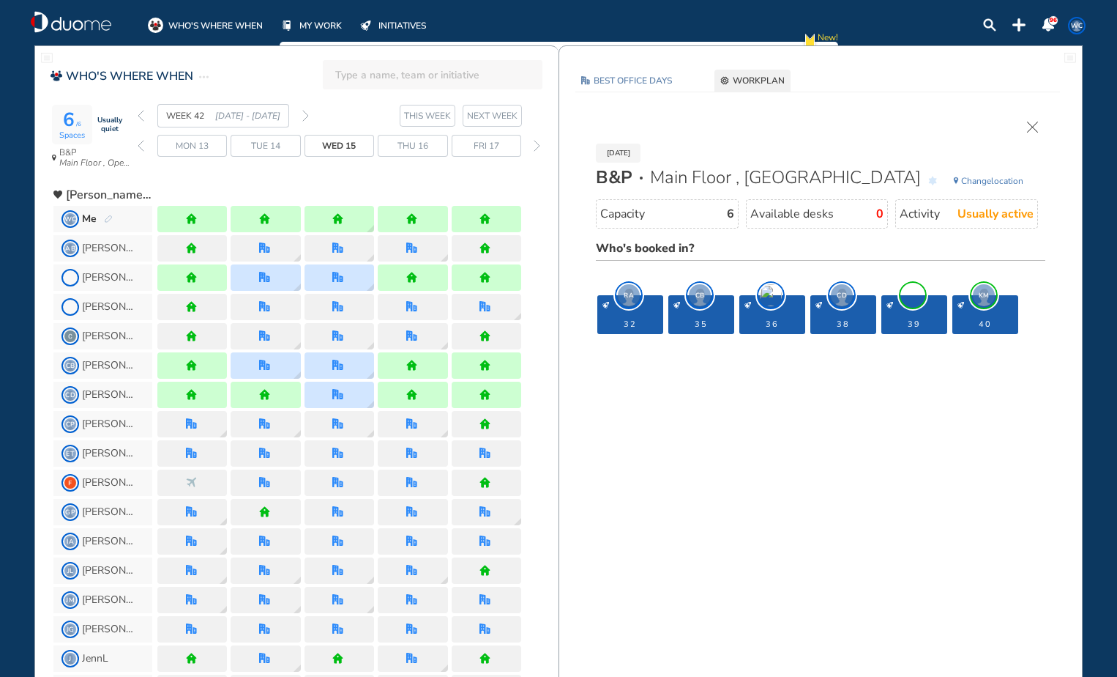
click at [990, 308] on div "desk-details" at bounding box center [986, 305] width 56 height 7
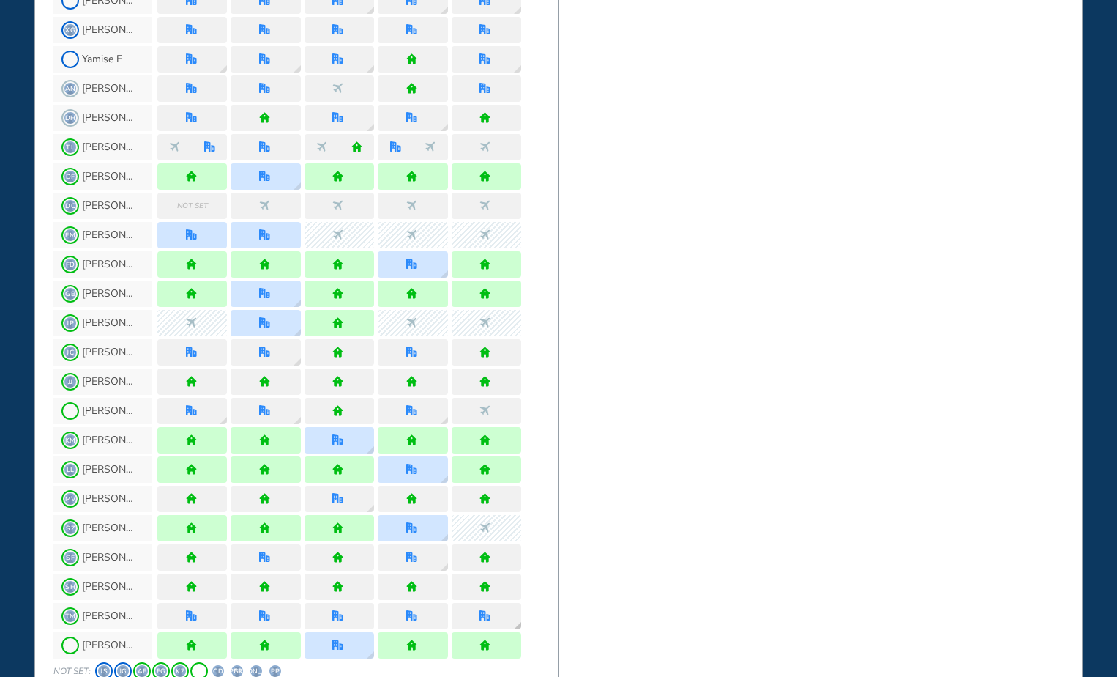
scroll to position [1113, 0]
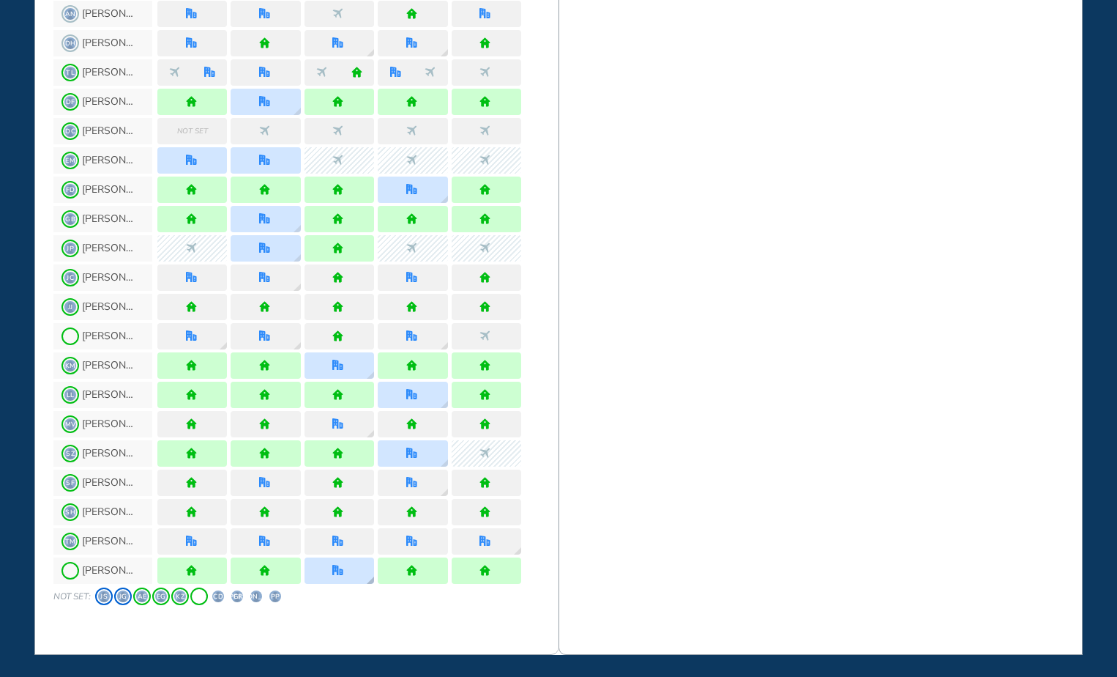
click at [349, 574] on div at bounding box center [340, 570] width 70 height 26
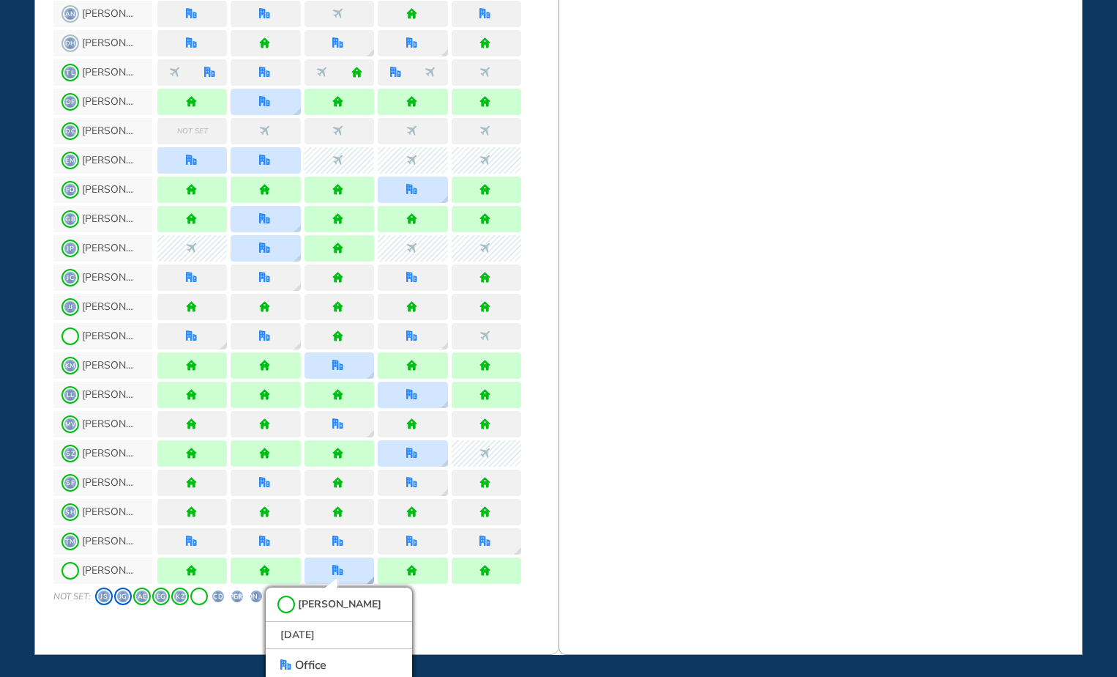
scroll to position [1161, 0]
